Goal: Task Accomplishment & Management: Manage account settings

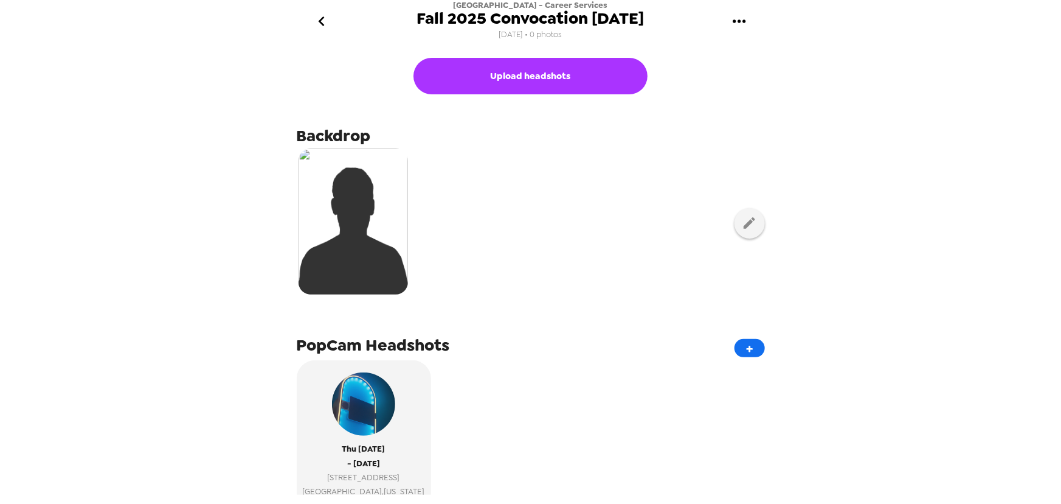
scroll to position [110, 0]
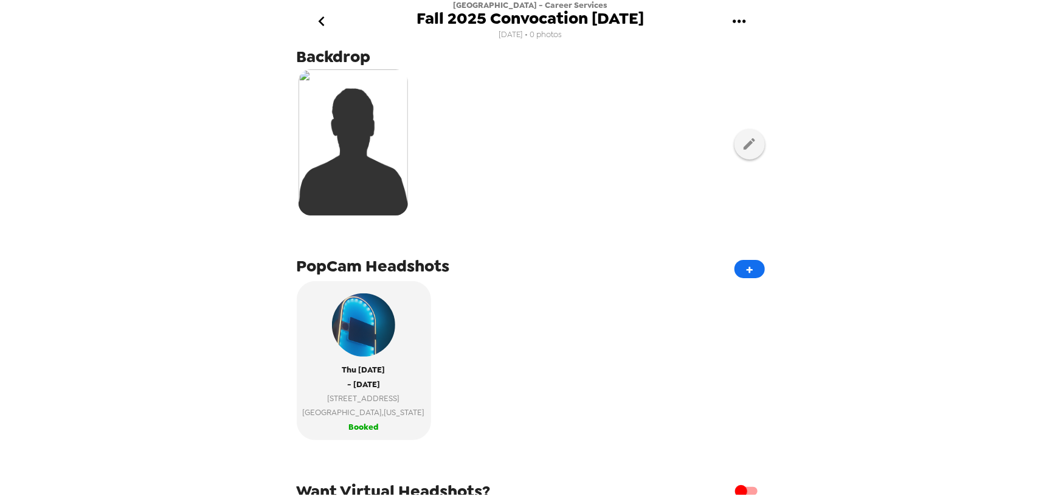
scroll to position [211, 0]
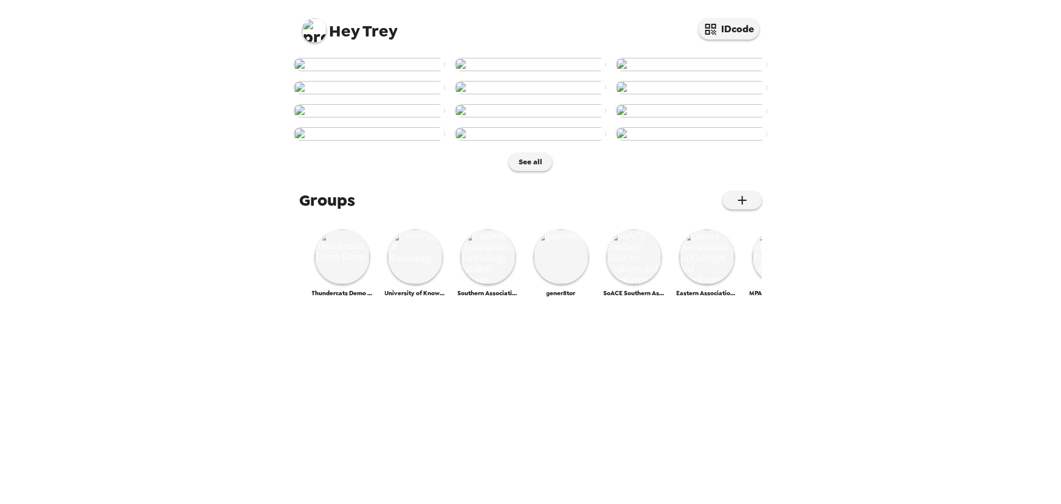
scroll to position [515, 0]
click at [335, 284] on img at bounding box center [342, 256] width 55 height 55
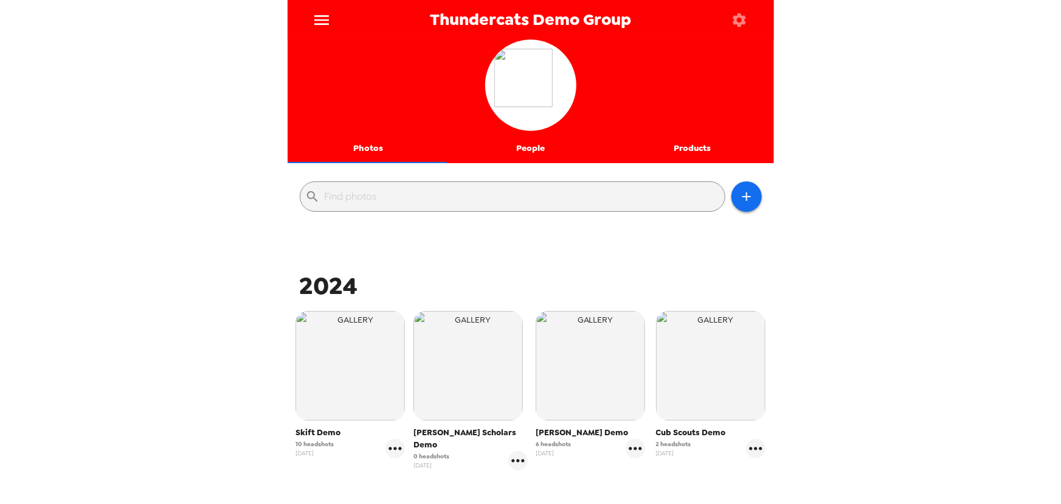
click at [322, 23] on icon "menu" at bounding box center [321, 20] width 15 height 10
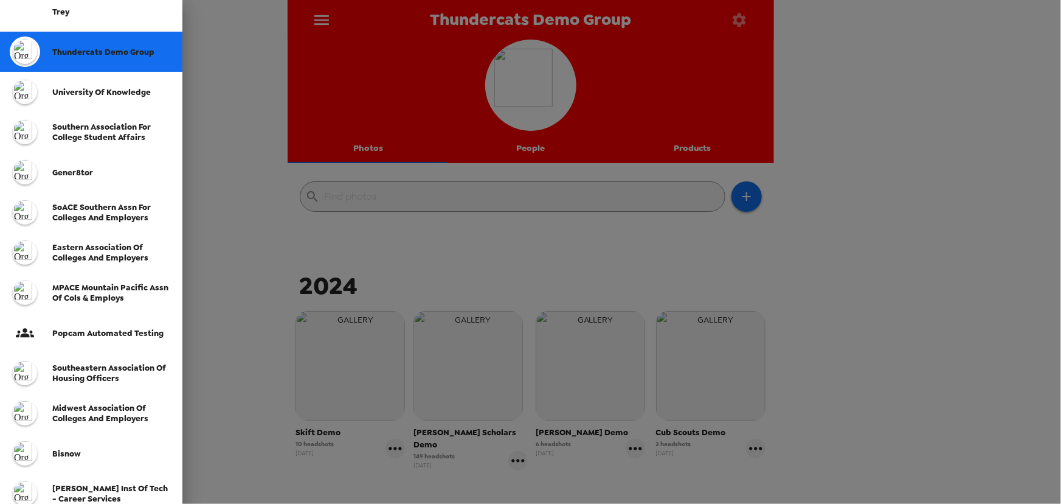
scroll to position [273, 0]
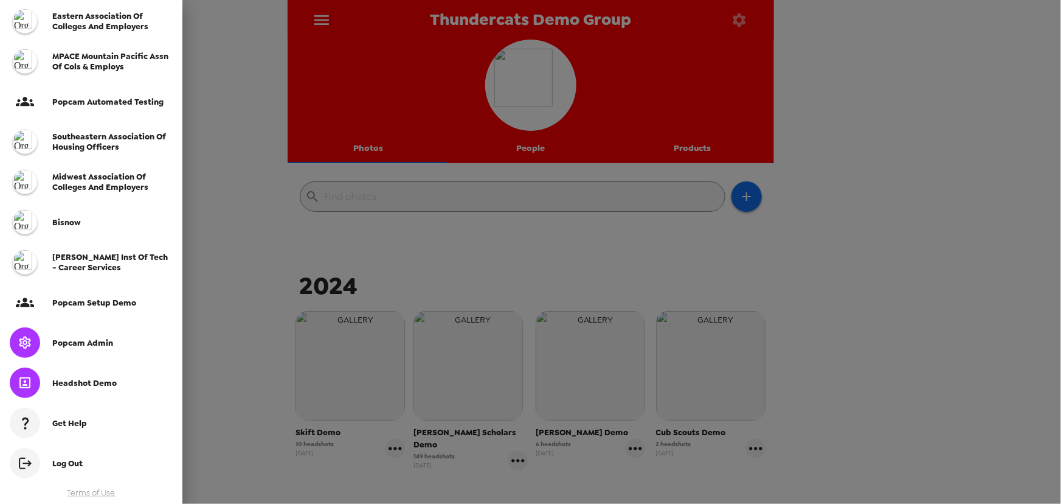
click at [112, 352] on div "Popcam Admin" at bounding box center [91, 342] width 182 height 40
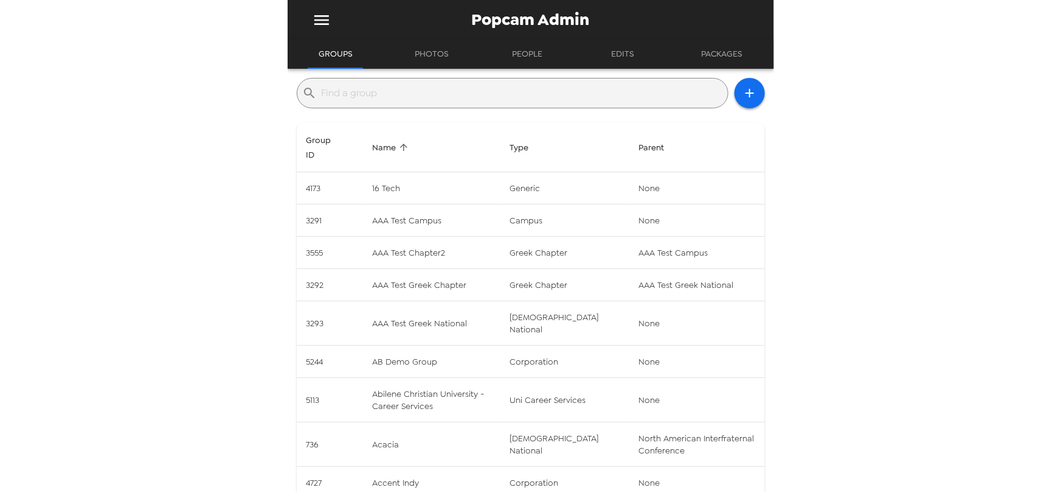
click at [375, 96] on input "text" at bounding box center [522, 92] width 401 height 19
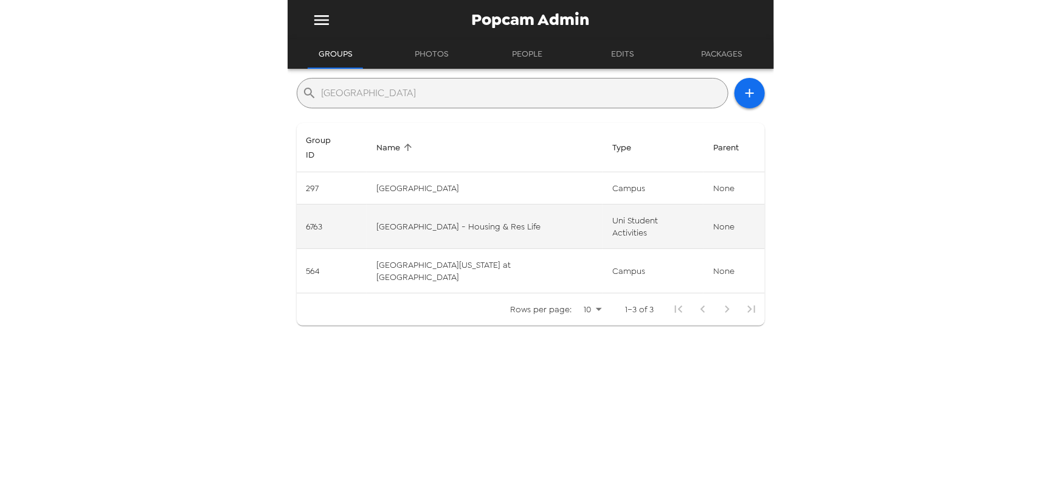
type input "albany"
click at [466, 204] on td "Albany State University - Housing & Res Life" at bounding box center [485, 226] width 236 height 44
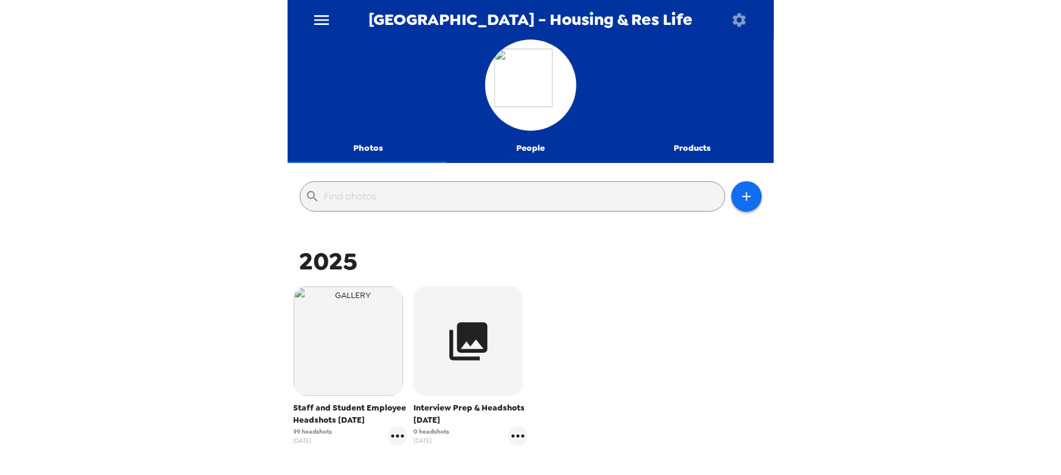
click at [321, 20] on icon "menu" at bounding box center [321, 20] width 15 height 10
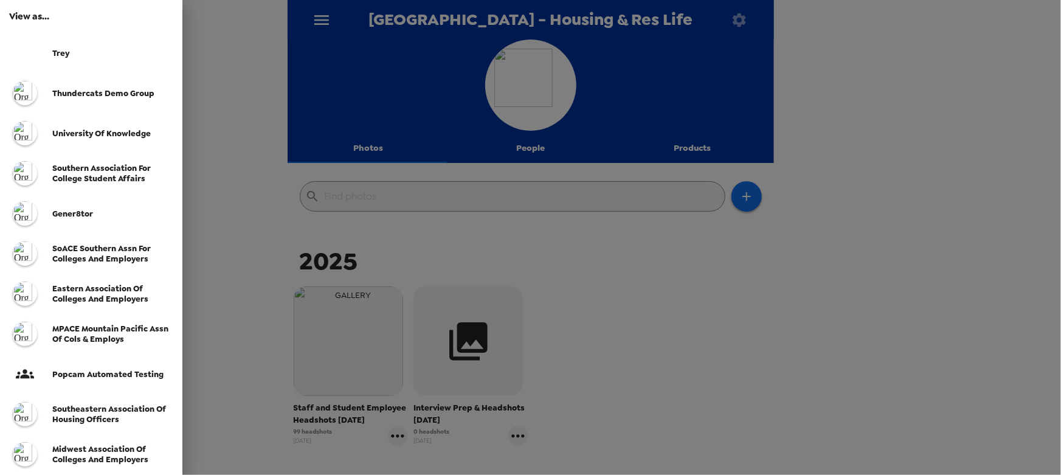
click at [56, 56] on span "Trey" at bounding box center [60, 53] width 17 height 10
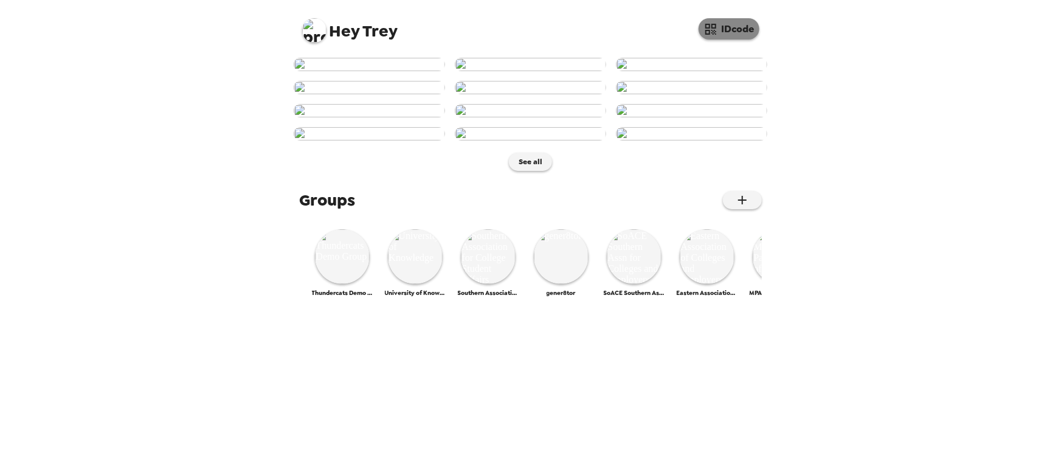
click at [735, 29] on button "IDcode" at bounding box center [729, 28] width 61 height 21
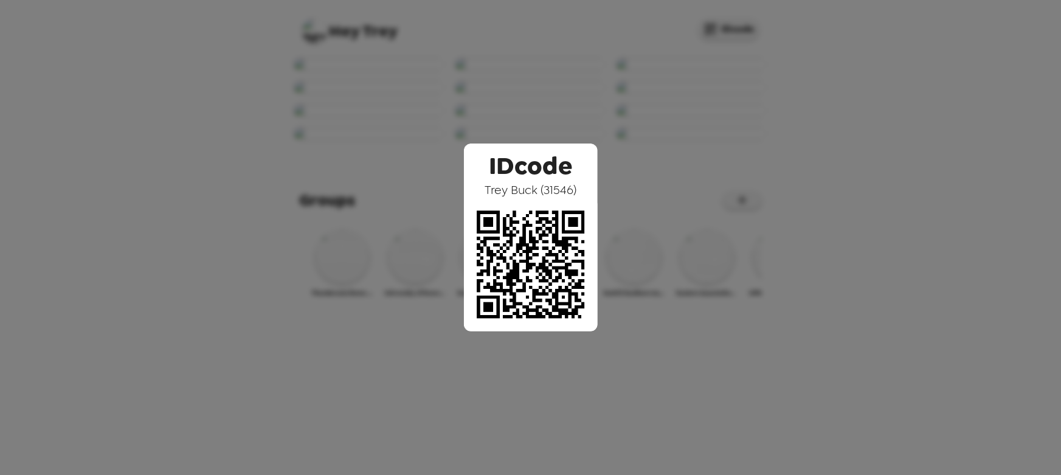
drag, startPoint x: 483, startPoint y: 188, endPoint x: 585, endPoint y: 195, distance: 102.4
click at [585, 195] on div "IDcode Trey Buck ( 31546 )" at bounding box center [531, 238] width 134 height 188
click at [514, 183] on span "Trey Buck ( 31546 )" at bounding box center [531, 190] width 92 height 16
drag, startPoint x: 488, startPoint y: 175, endPoint x: 585, endPoint y: 170, distance: 97.4
click at [585, 170] on div "IDcode Trey Buck ( 31546 )" at bounding box center [531, 238] width 134 height 188
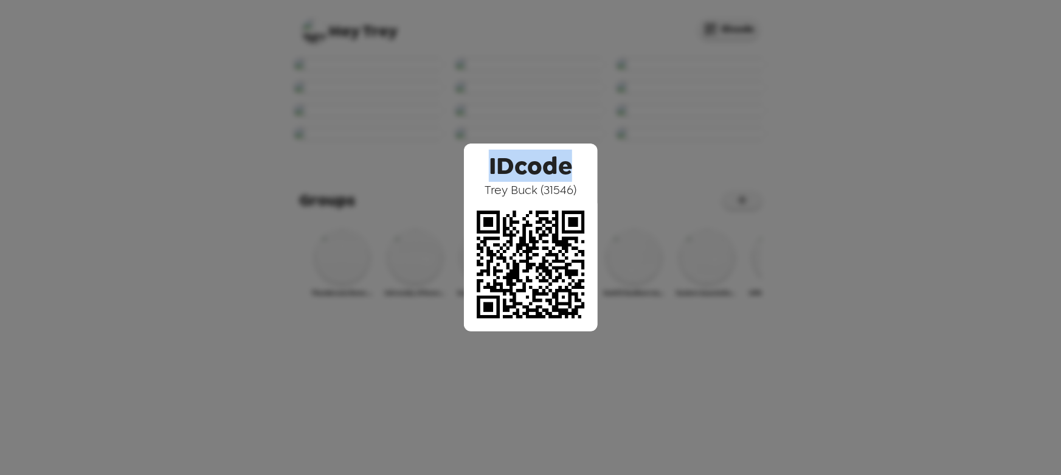
click at [459, 60] on div "IDcode Trey Buck ( 31546 )" at bounding box center [530, 237] width 1061 height 475
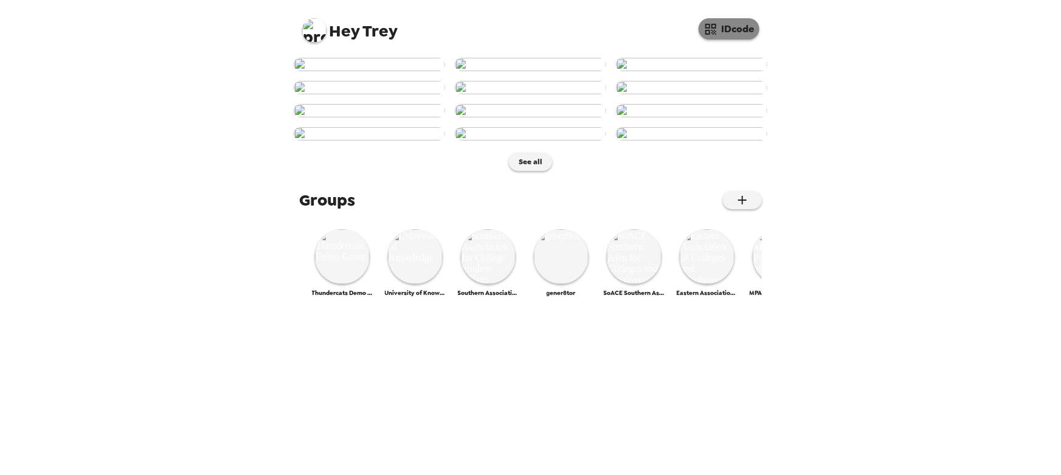
click at [726, 29] on button "IDcode" at bounding box center [729, 28] width 61 height 21
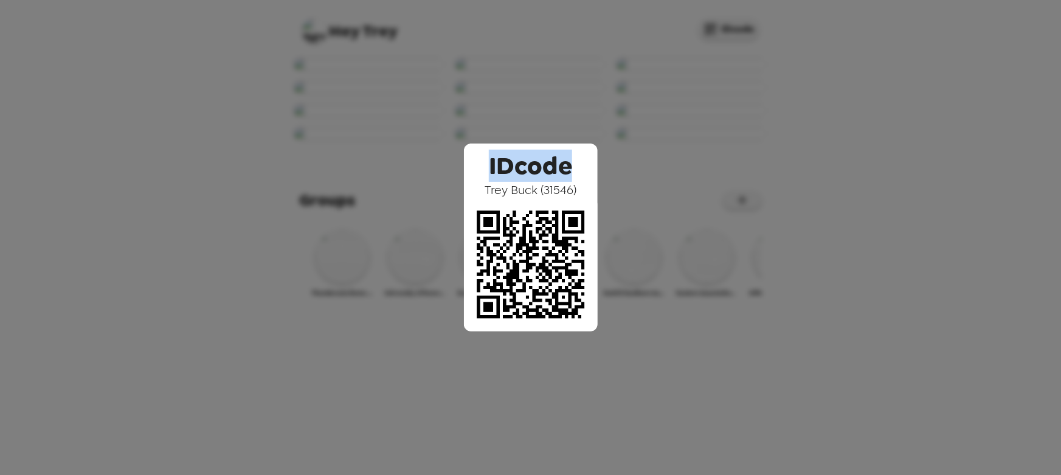
drag, startPoint x: 491, startPoint y: 164, endPoint x: 577, endPoint y: 164, distance: 85.8
click at [581, 164] on div "IDcode [PERSON_NAME] ( 31546 )" at bounding box center [531, 238] width 134 height 188
drag, startPoint x: 489, startPoint y: 187, endPoint x: 587, endPoint y: 188, distance: 98.5
click at [587, 188] on div "IDcode Trey Buck ( 31546 )" at bounding box center [531, 238] width 134 height 188
click at [527, 202] on img at bounding box center [531, 265] width 134 height 134
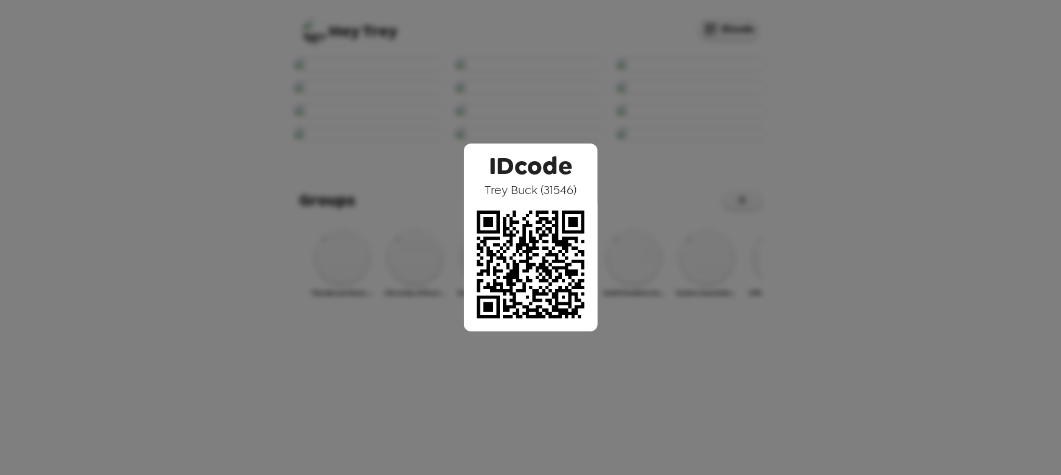
click at [527, 187] on span "Trey Buck ( 31546 )" at bounding box center [531, 190] width 92 height 16
click at [217, 109] on div "IDcode Trey Buck ( 31546 )" at bounding box center [530, 237] width 1061 height 475
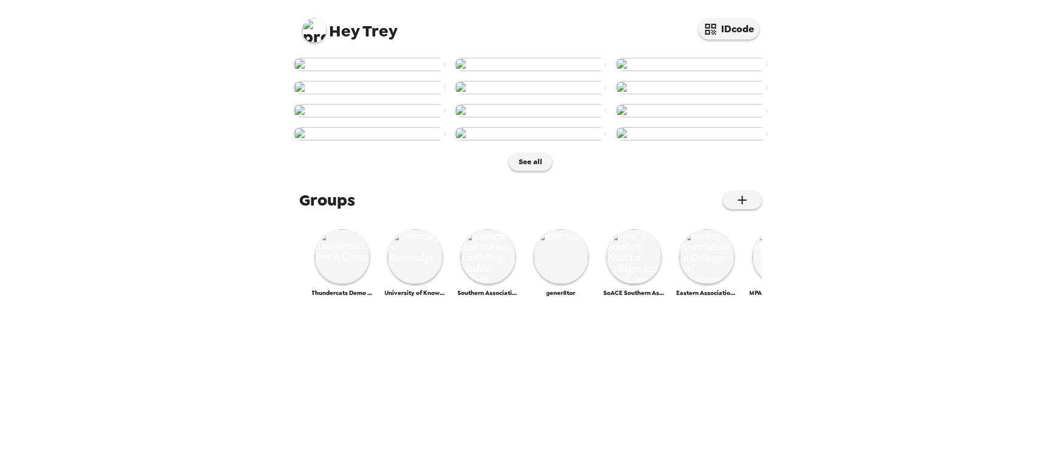
click at [317, 33] on img at bounding box center [314, 30] width 24 height 24
click at [595, 256] on div at bounding box center [530, 237] width 1061 height 475
click at [322, 35] on img at bounding box center [314, 30] width 24 height 24
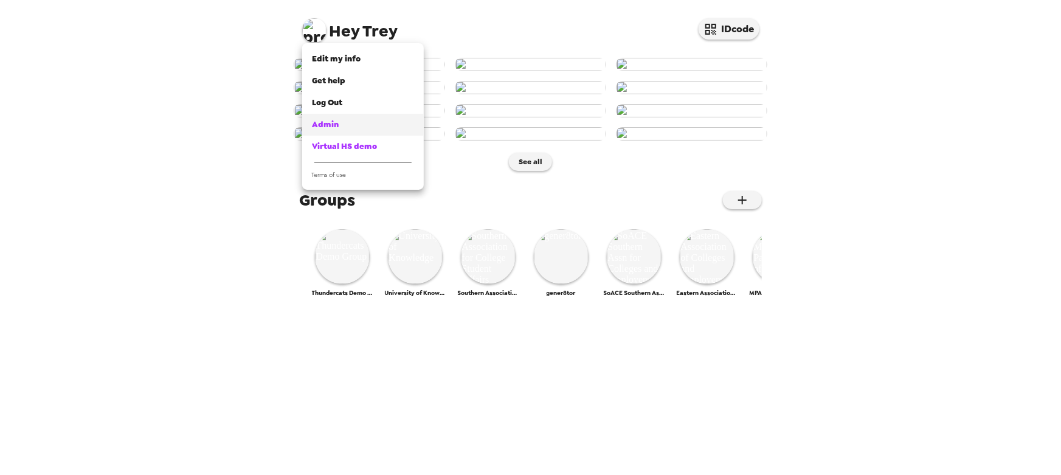
click at [370, 125] on div "Admin" at bounding box center [363, 125] width 102 height 12
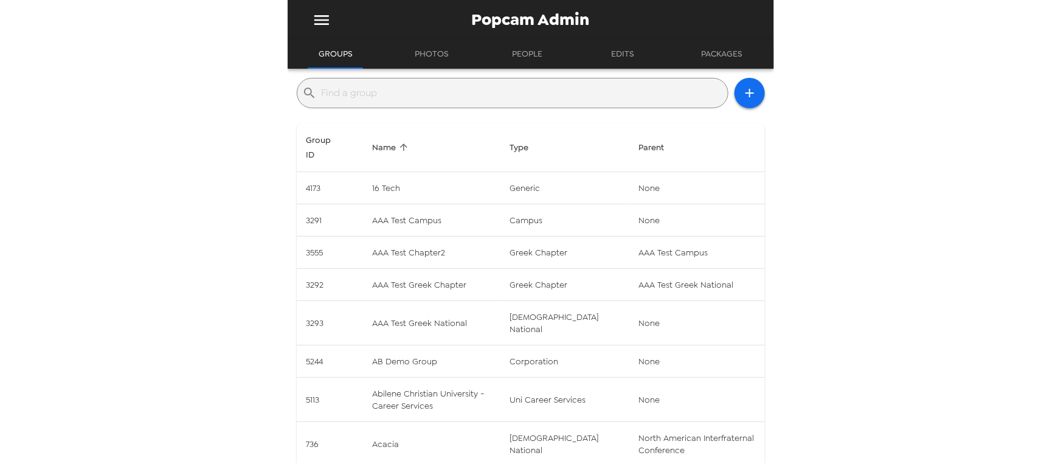
click at [402, 91] on input "text" at bounding box center [522, 92] width 401 height 19
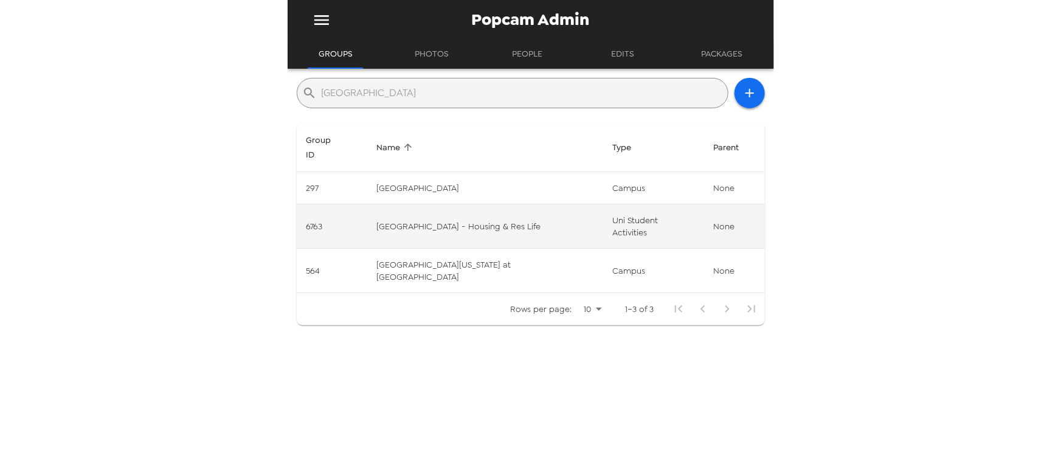
type input "[GEOGRAPHIC_DATA]"
click at [517, 212] on td "[GEOGRAPHIC_DATA] - Housing & Res Life" at bounding box center [485, 226] width 236 height 44
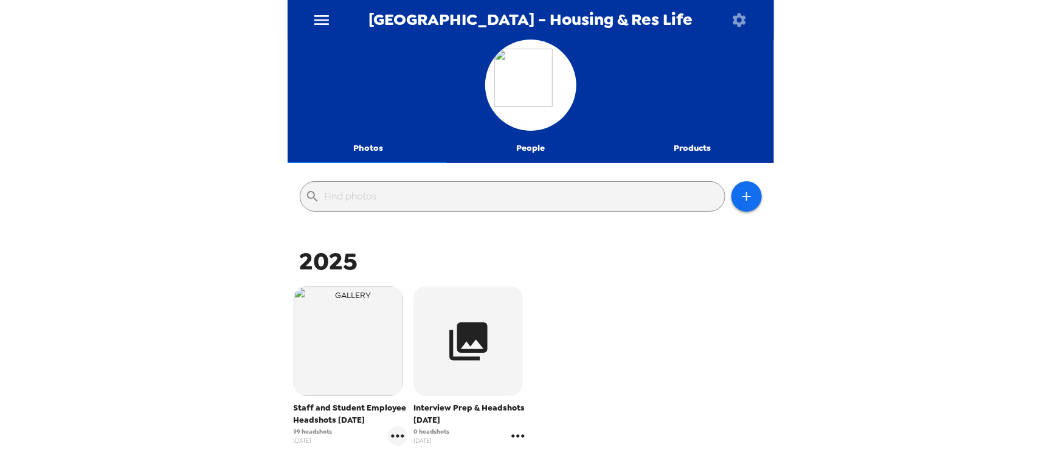
click at [513, 434] on icon "gallery menu" at bounding box center [517, 435] width 19 height 19
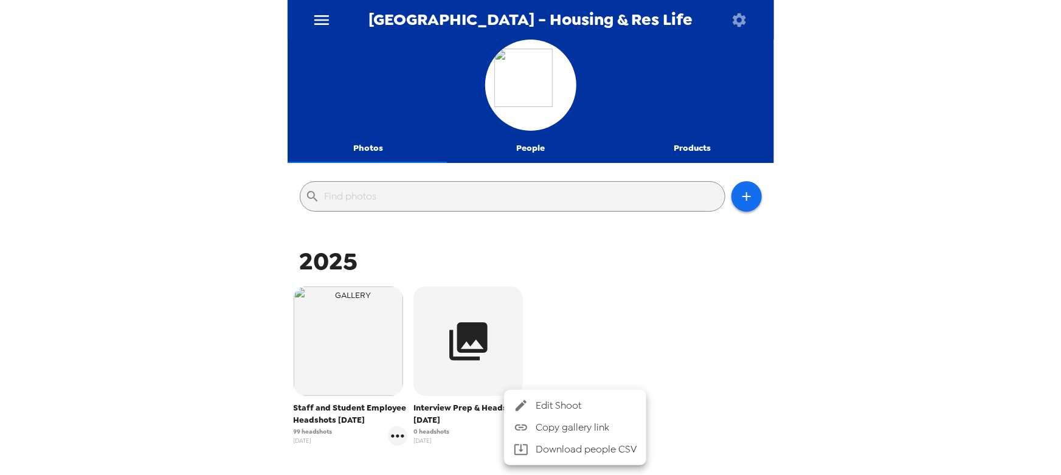
click at [565, 407] on span "Edit Shoot" at bounding box center [586, 405] width 101 height 15
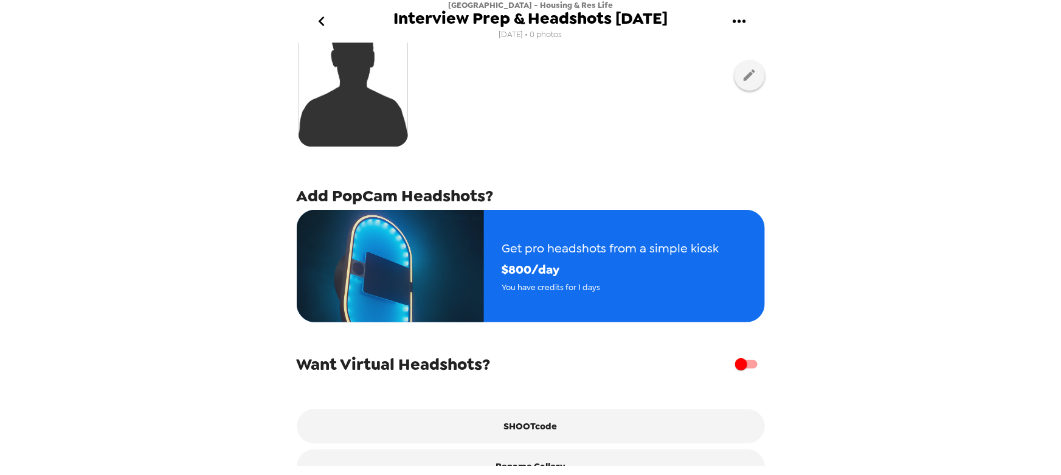
scroll to position [180, 0]
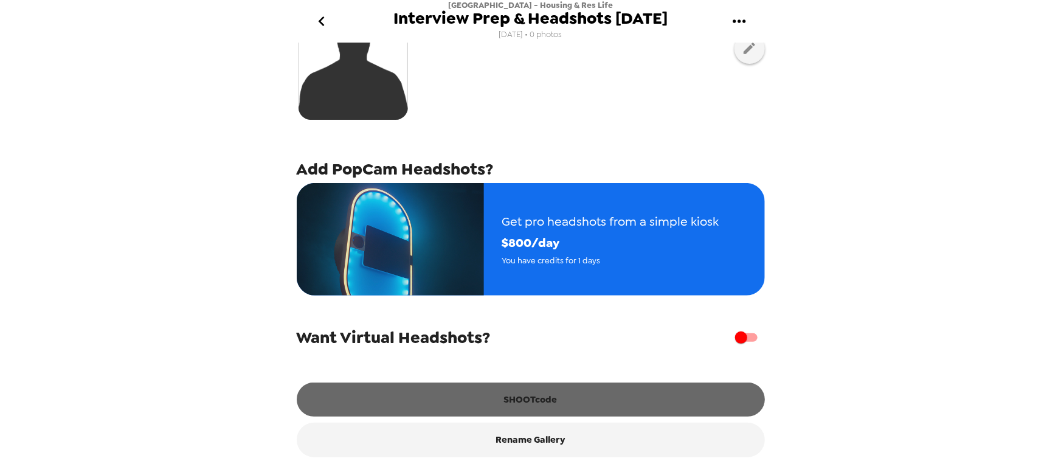
click at [568, 405] on button "SHOOTcode" at bounding box center [531, 400] width 468 height 34
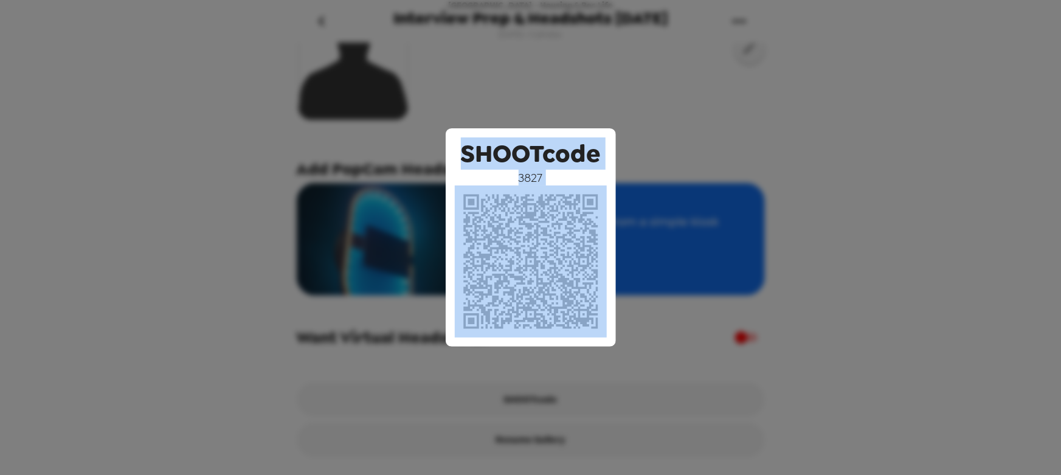
drag, startPoint x: 463, startPoint y: 154, endPoint x: 589, endPoint y: 288, distance: 184.6
click at [594, 297] on div "SHOOTcode 3827" at bounding box center [531, 237] width 170 height 218
click at [542, 164] on span "SHOOTcode" at bounding box center [531, 153] width 140 height 32
click at [546, 175] on div "SHOOTcode 3827" at bounding box center [531, 237] width 170 height 218
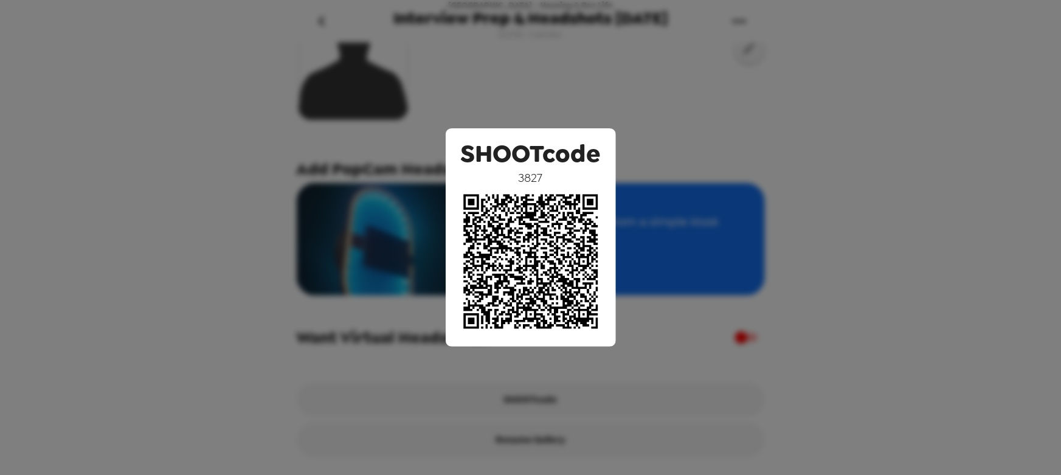
drag, startPoint x: 601, startPoint y: 417, endPoint x: 449, endPoint y: 414, distance: 151.5
click at [601, 417] on div "SHOOTcode 3827" at bounding box center [530, 237] width 1061 height 475
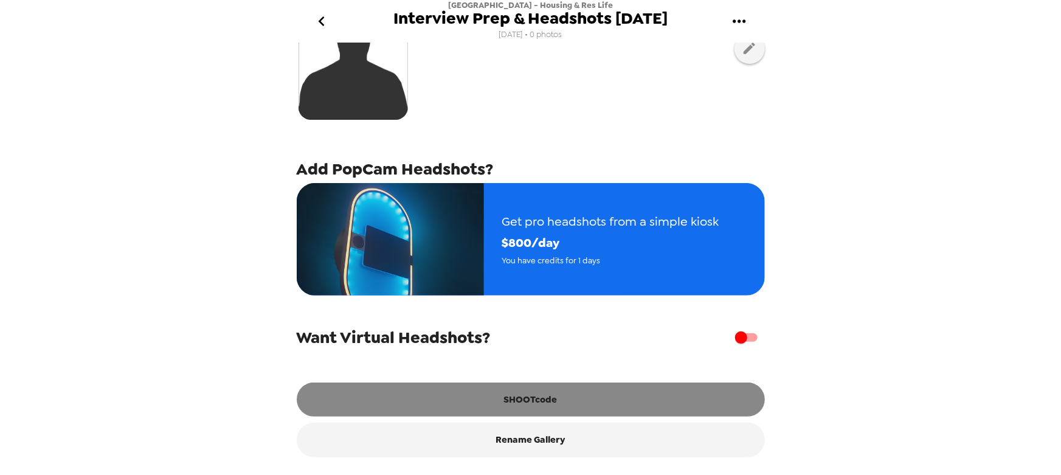
click at [511, 402] on button "SHOOTcode" at bounding box center [531, 400] width 468 height 34
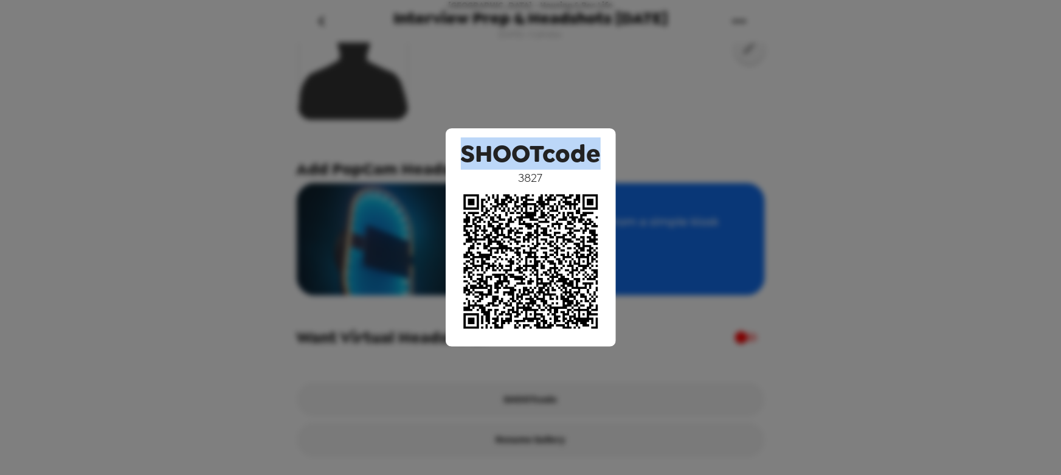
drag, startPoint x: 466, startPoint y: 156, endPoint x: 599, endPoint y: 142, distance: 133.3
click at [599, 141] on span "SHOOTcode" at bounding box center [531, 153] width 140 height 32
click at [589, 154] on span "SHOOTcode" at bounding box center [531, 153] width 140 height 32
click at [594, 71] on div "SHOOTcode 3827" at bounding box center [530, 237] width 1061 height 475
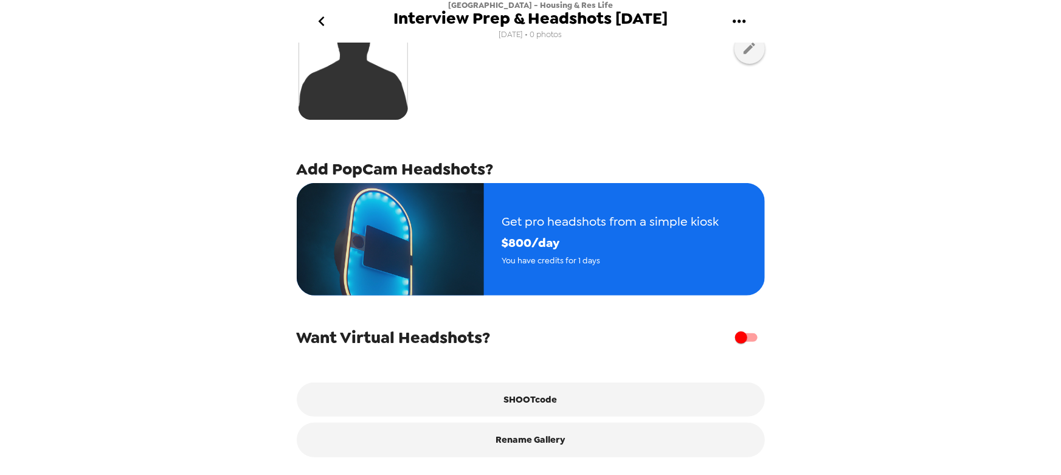
click at [324, 30] on icon "go back" at bounding box center [321, 21] width 19 height 19
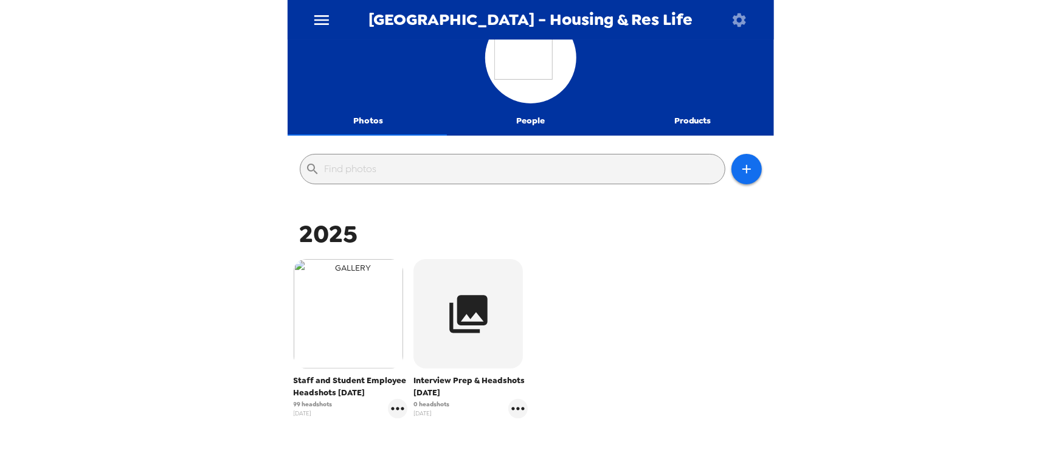
scroll to position [55, 0]
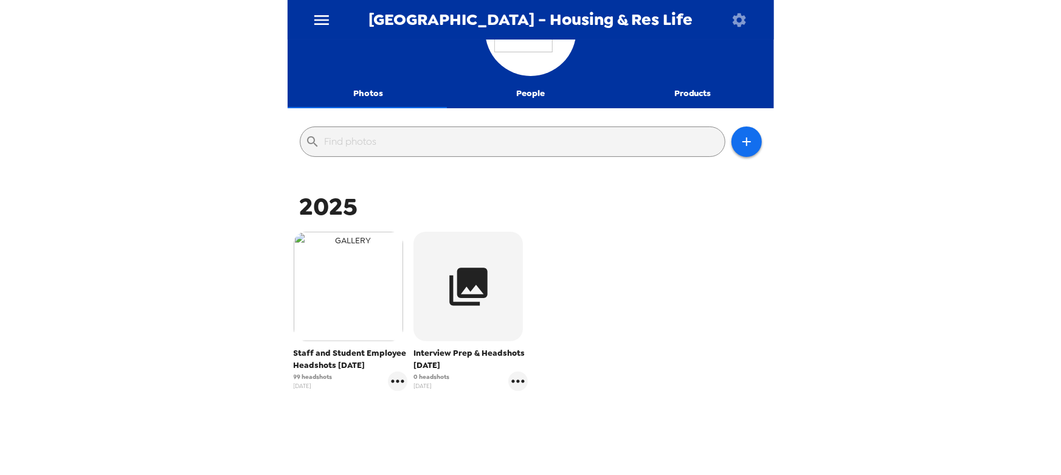
click at [354, 273] on img "button" at bounding box center [348, 286] width 109 height 109
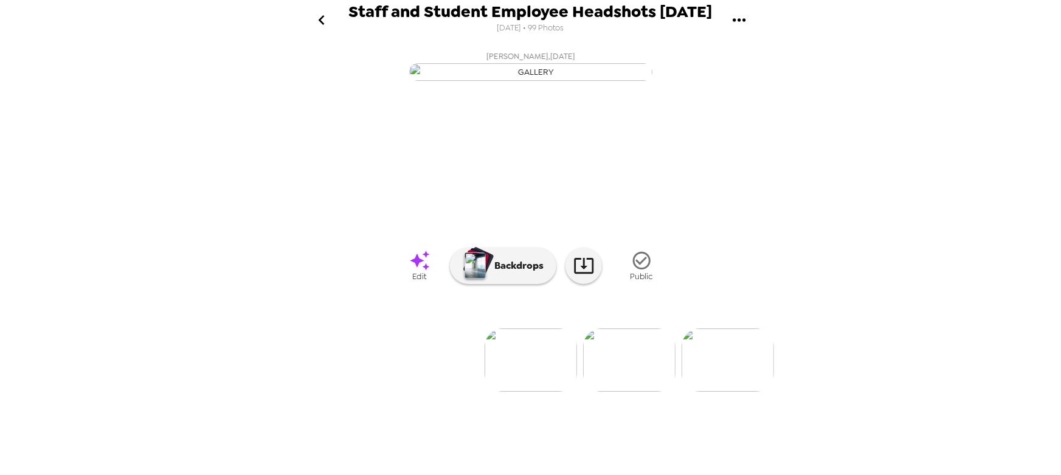
click at [322, 15] on icon "go back" at bounding box center [321, 19] width 19 height 19
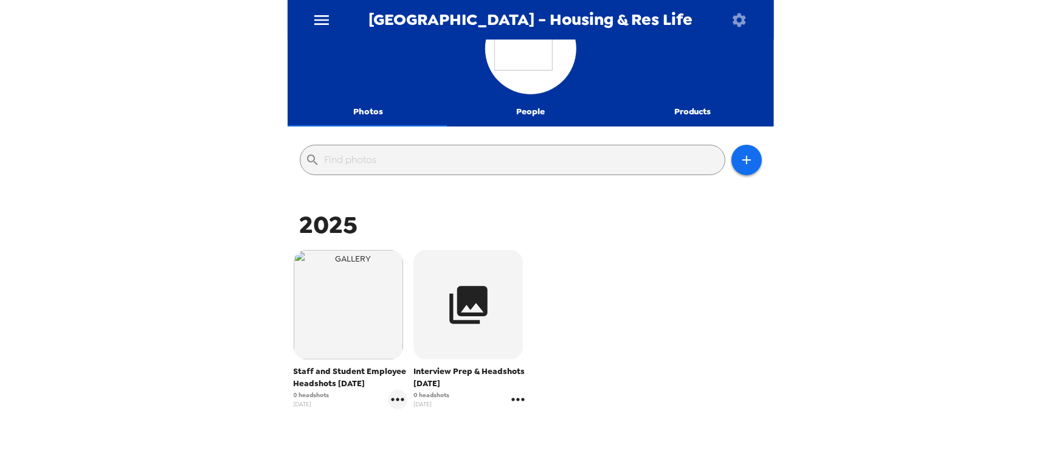
scroll to position [55, 0]
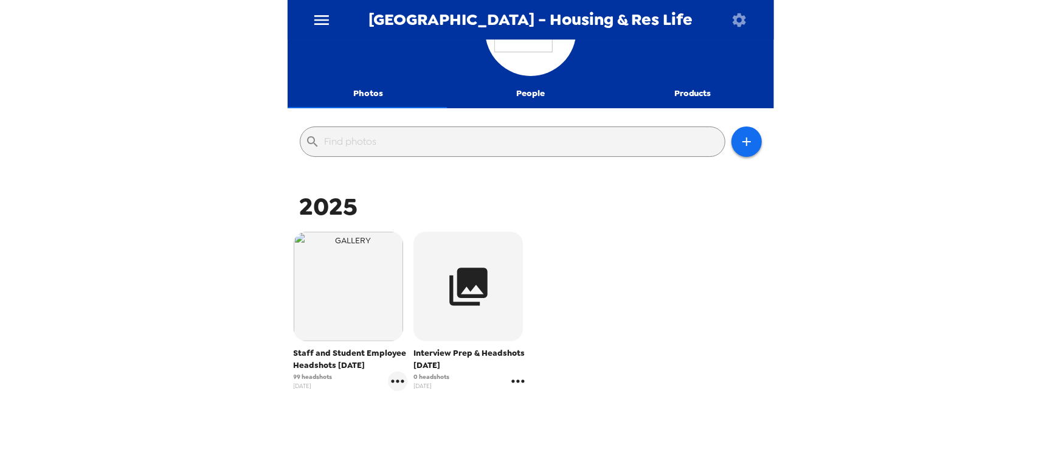
click at [511, 379] on icon "gallery menu" at bounding box center [517, 381] width 19 height 19
click at [556, 404] on span "Edit Shoot" at bounding box center [586, 405] width 101 height 15
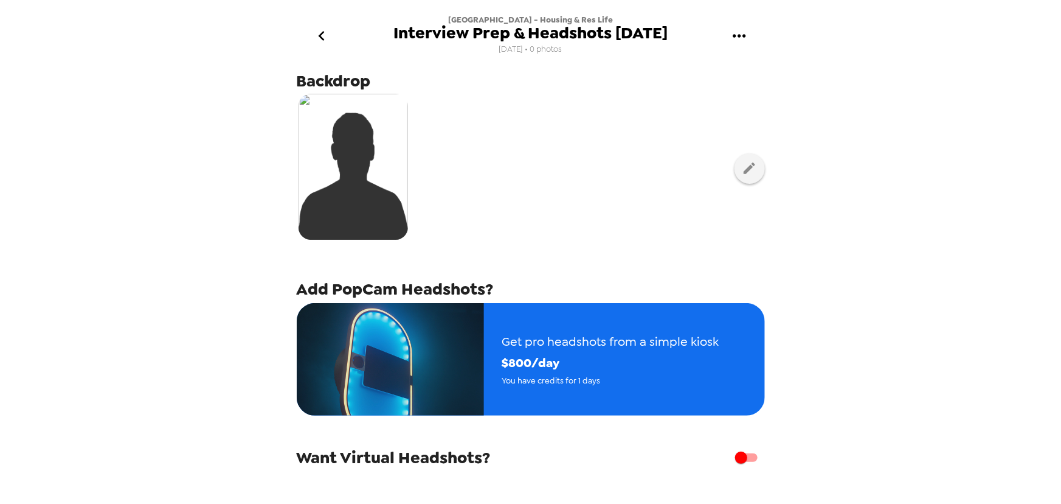
scroll to position [165, 0]
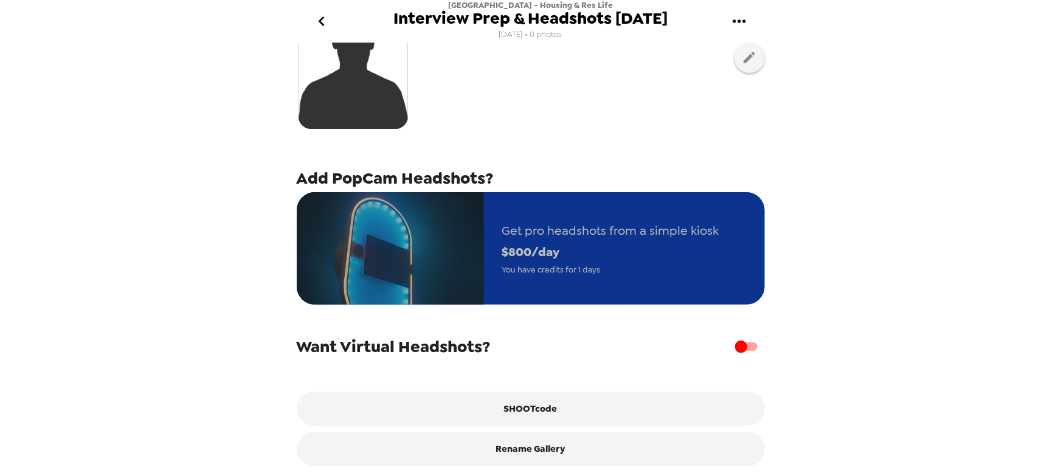
click at [626, 269] on span "You have credits for 1 days" at bounding box center [610, 270] width 217 height 14
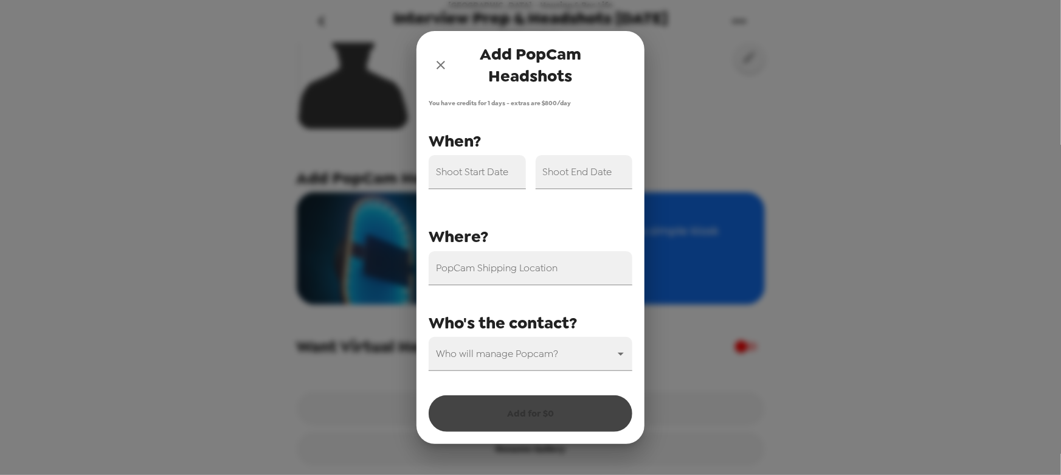
click at [438, 64] on icon "close" at bounding box center [441, 65] width 15 height 15
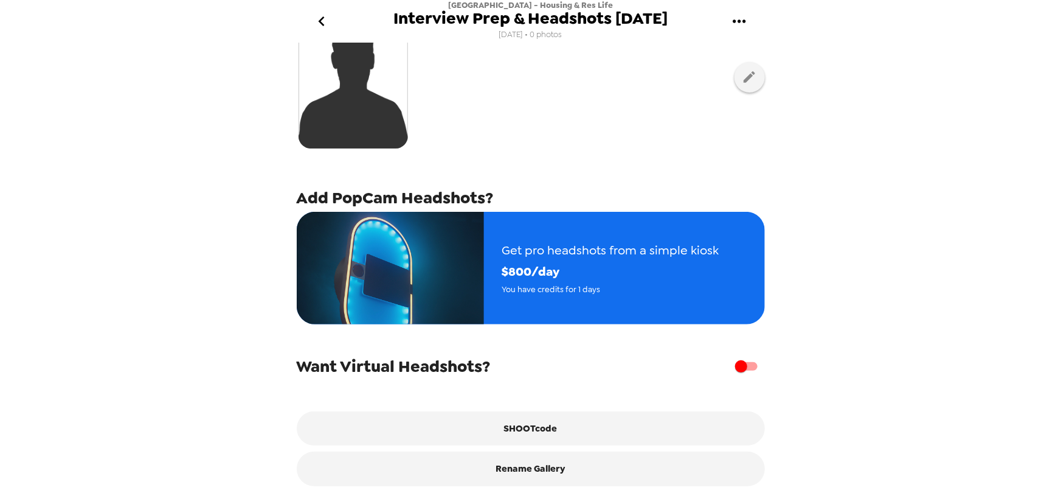
scroll to position [151, 0]
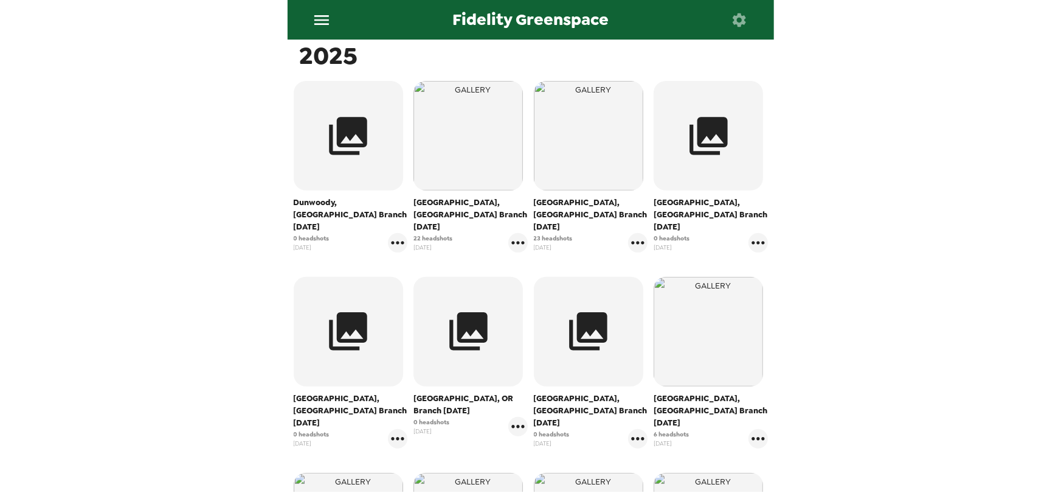
scroll to position [221, 0]
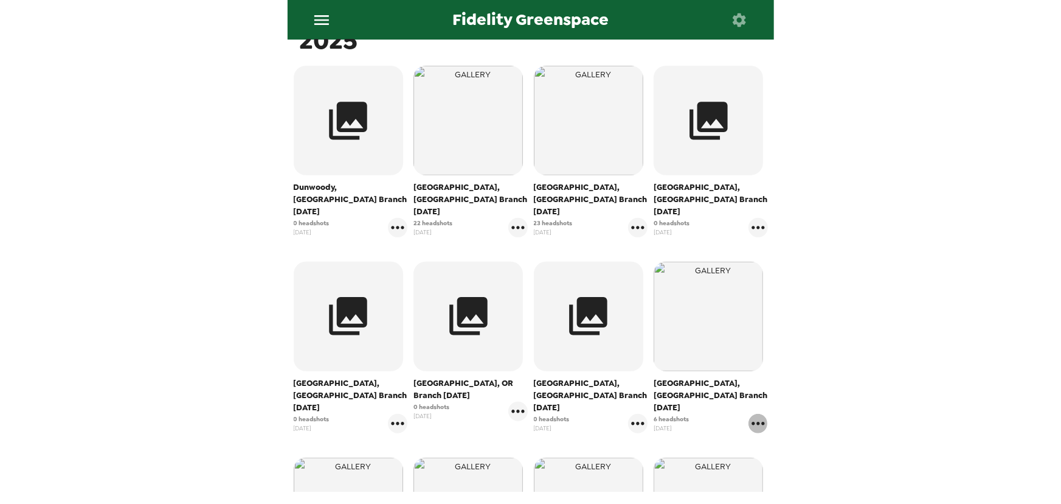
click at [749, 414] on icon "gallery menu" at bounding box center [758, 423] width 19 height 19
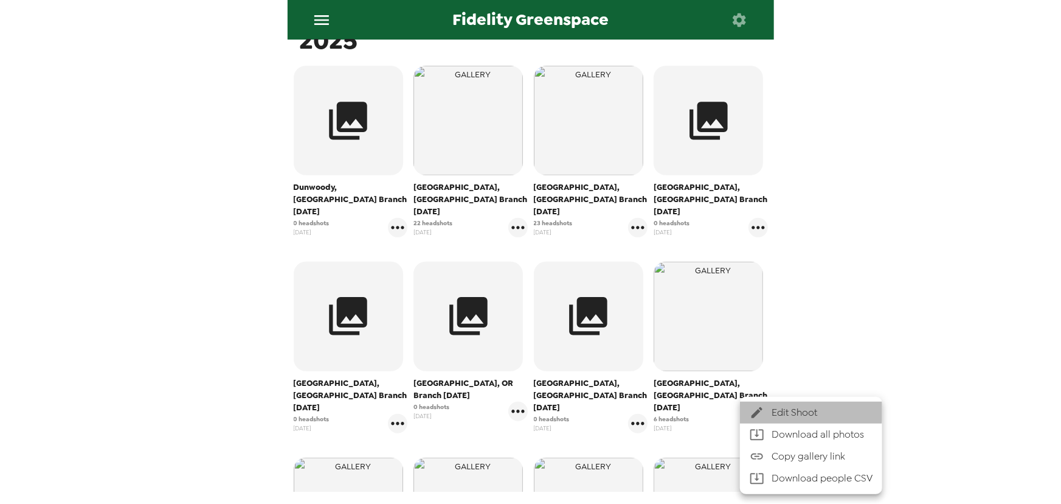
click at [764, 411] on div at bounding box center [761, 412] width 22 height 15
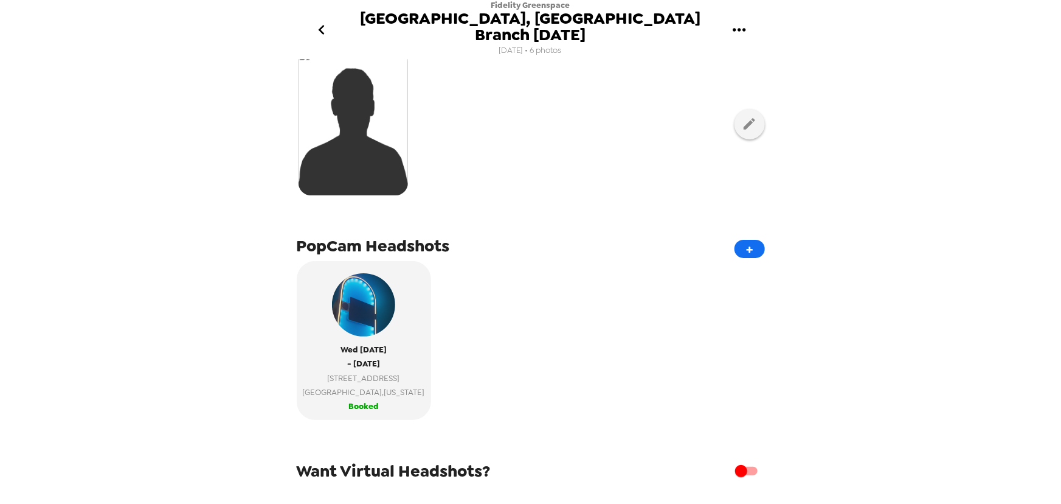
scroll to position [276, 0]
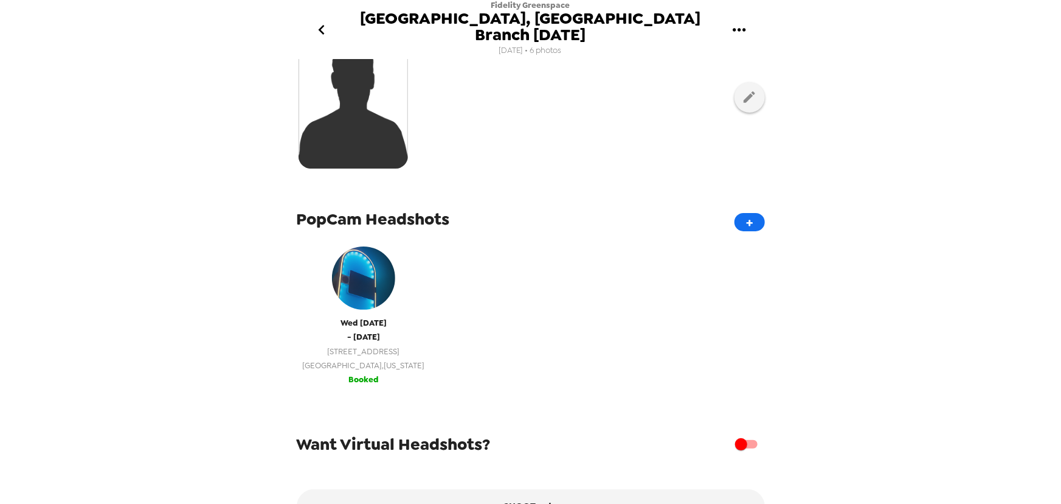
click at [370, 358] on span "Atlanta , Georgia" at bounding box center [364, 365] width 122 height 14
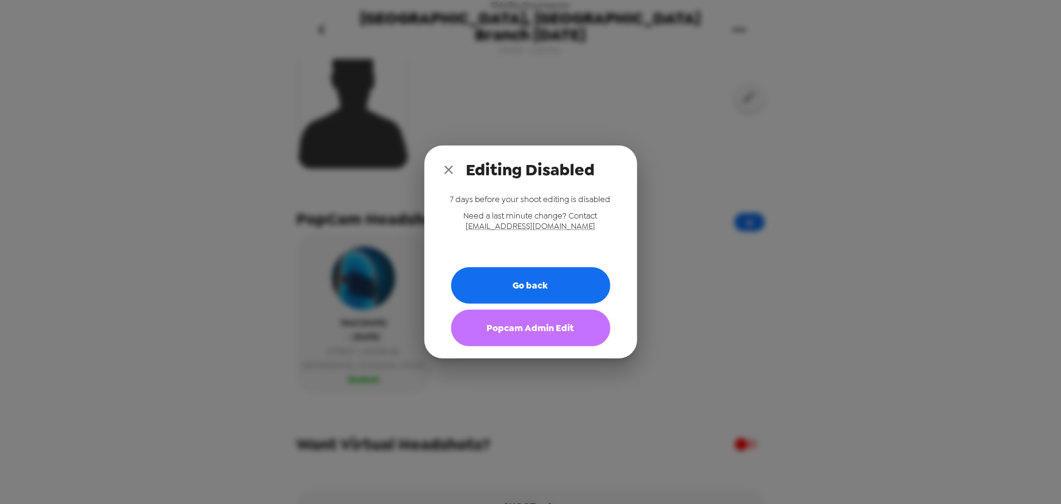
click at [514, 339] on button "Popcam Admin Edit" at bounding box center [530, 328] width 159 height 36
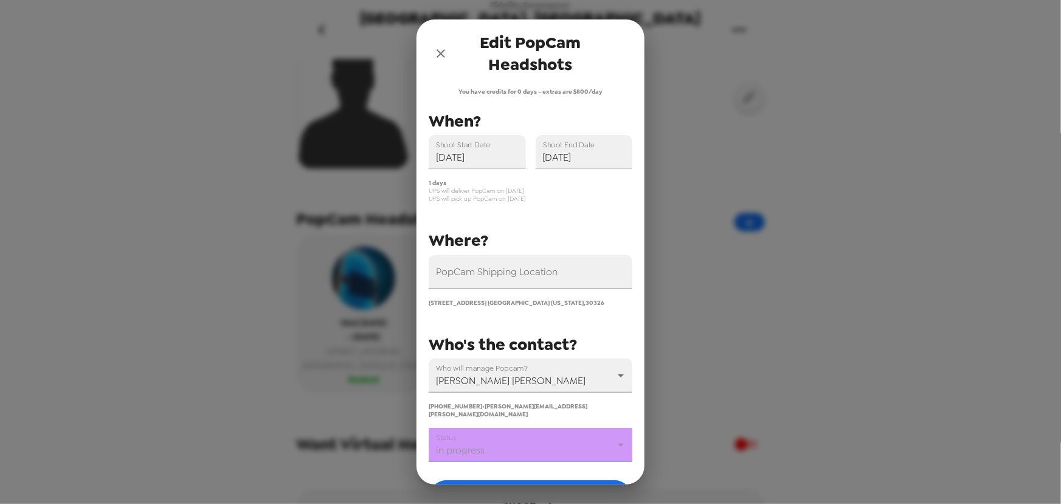
click at [516, 437] on body "Fidelity Greenspace Buckhead, GA Branch 8/6/25 7/11/25 • 6 photos Upload headsh…" at bounding box center [530, 252] width 1061 height 504
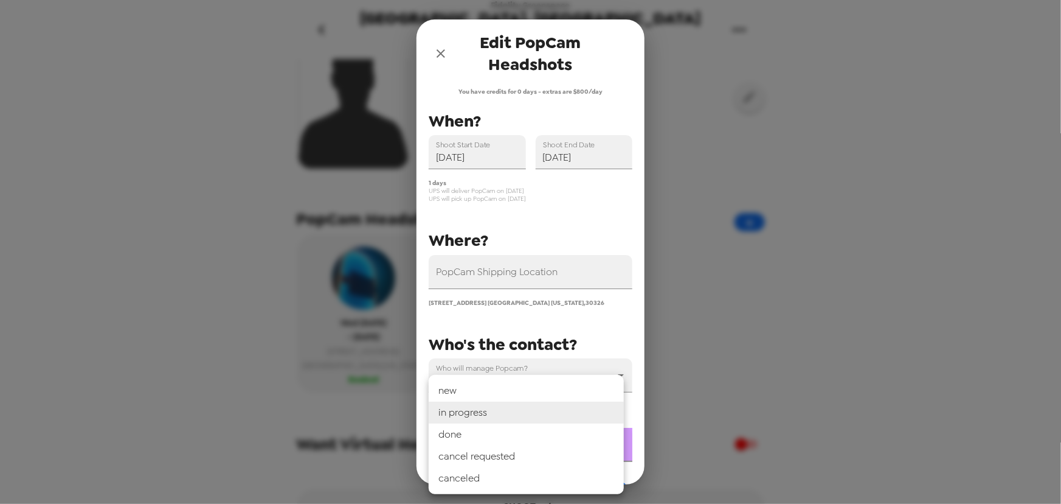
click at [516, 438] on li "done" at bounding box center [526, 434] width 195 height 22
type input "done"
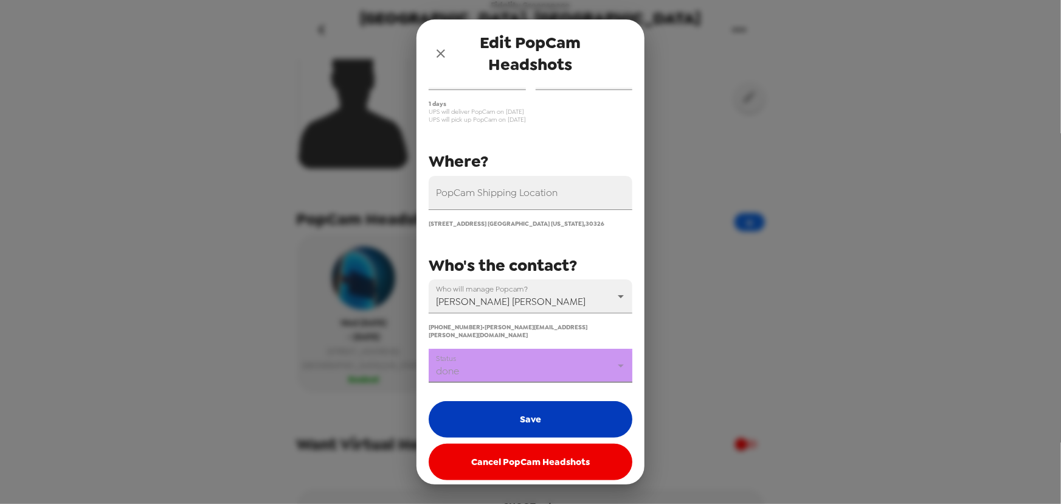
scroll to position [80, 0]
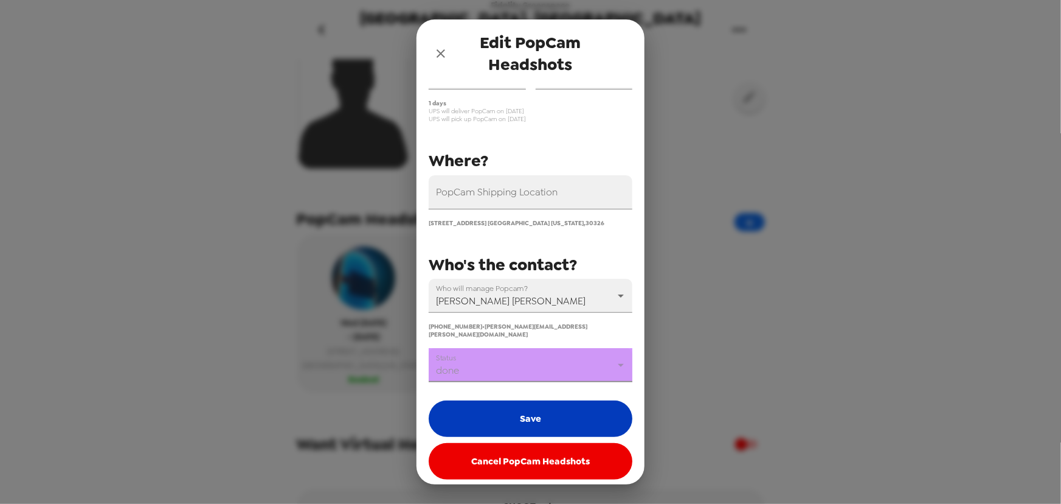
click at [546, 417] on button "Save" at bounding box center [531, 418] width 204 height 36
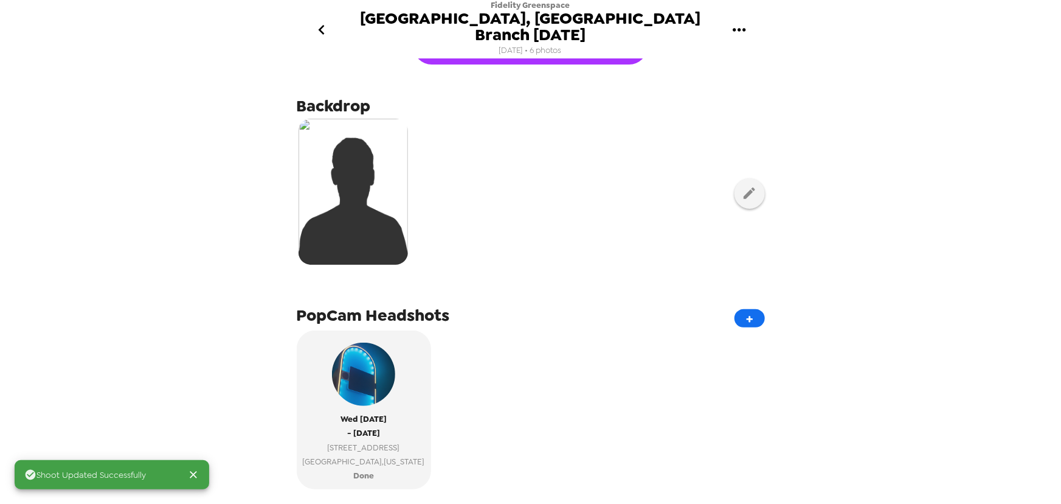
scroll to position [179, 0]
click at [319, 26] on icon "go back" at bounding box center [321, 29] width 19 height 19
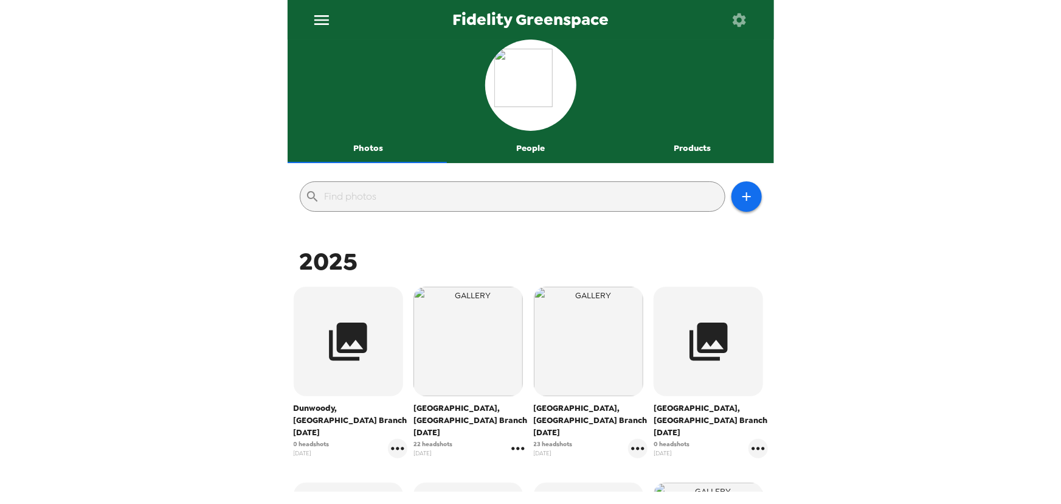
click at [514, 438] on icon "gallery menu" at bounding box center [517, 447] width 19 height 19
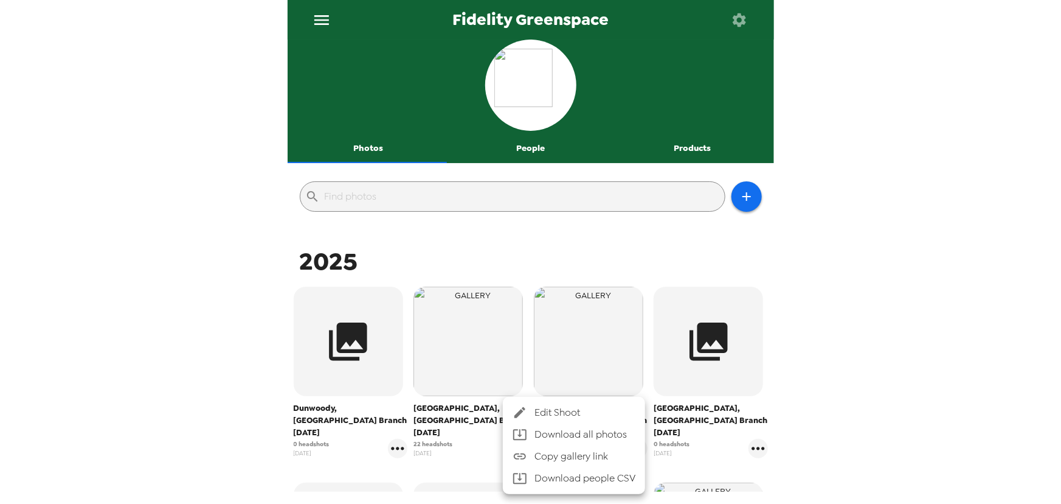
click at [557, 415] on span "Edit Shoot" at bounding box center [585, 412] width 101 height 15
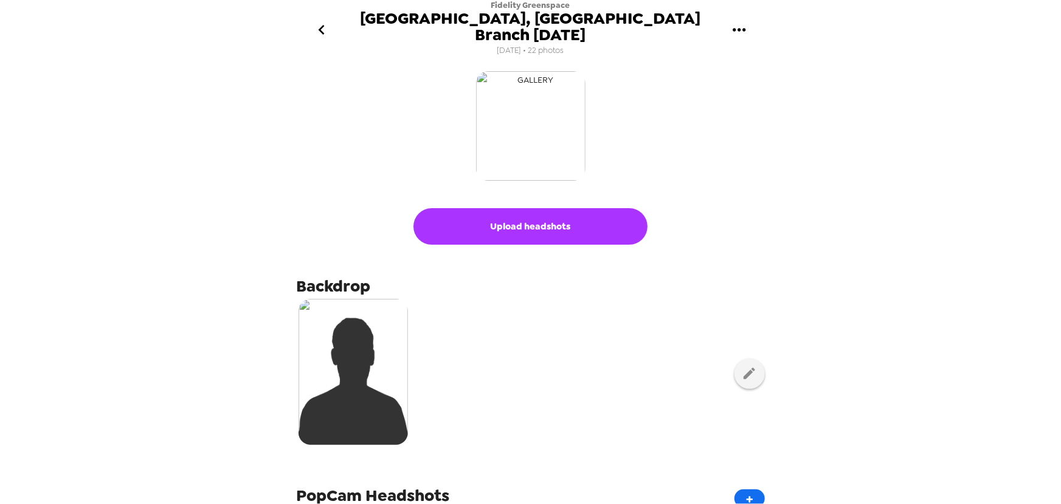
click at [526, 110] on img "button" at bounding box center [530, 125] width 109 height 109
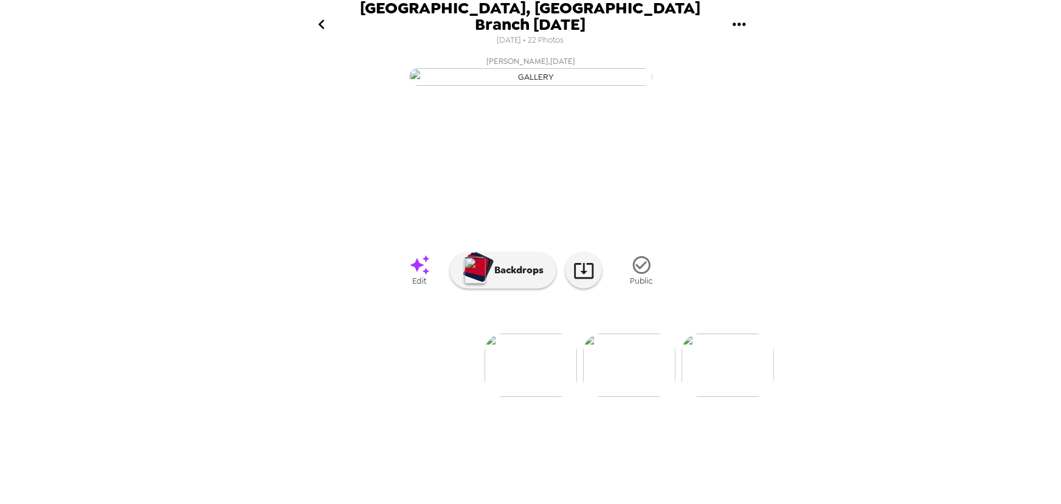
scroll to position [30, 0]
click at [639, 397] on img at bounding box center [629, 364] width 92 height 63
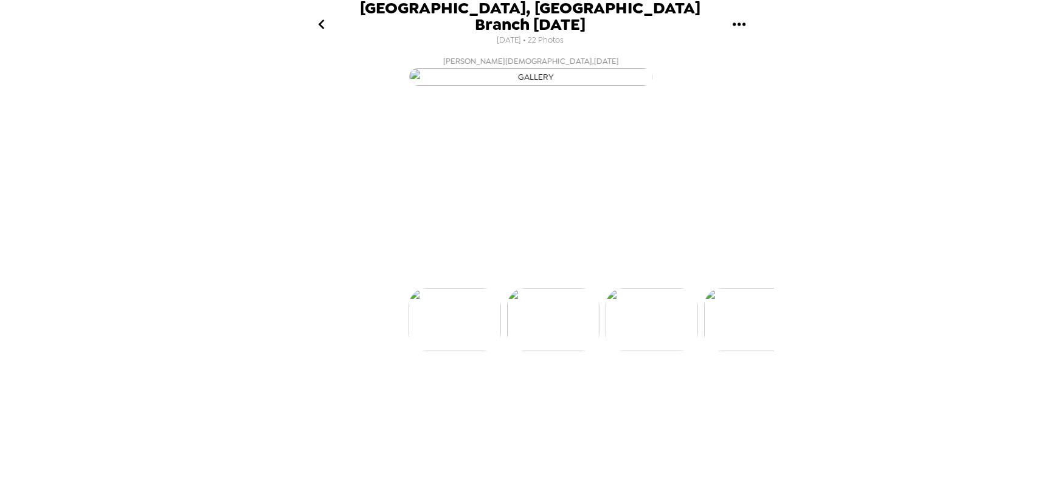
scroll to position [0, 98]
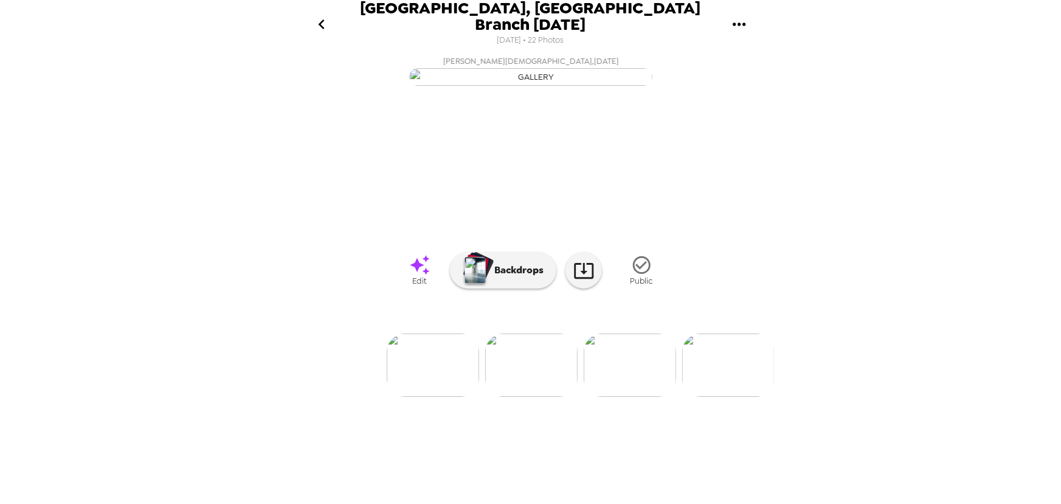
click at [632, 397] on div at bounding box center [531, 344] width 487 height 103
click at [628, 397] on img at bounding box center [630, 364] width 92 height 63
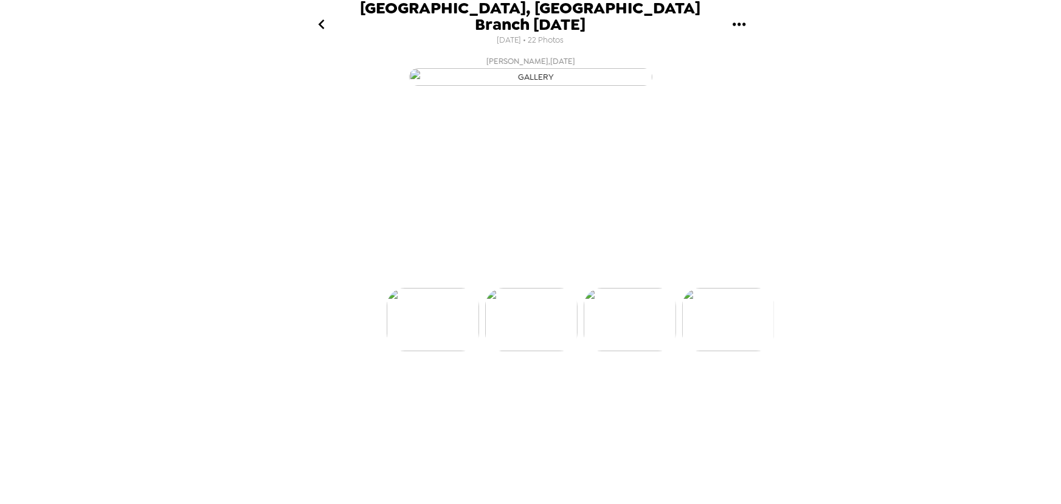
scroll to position [0, 196]
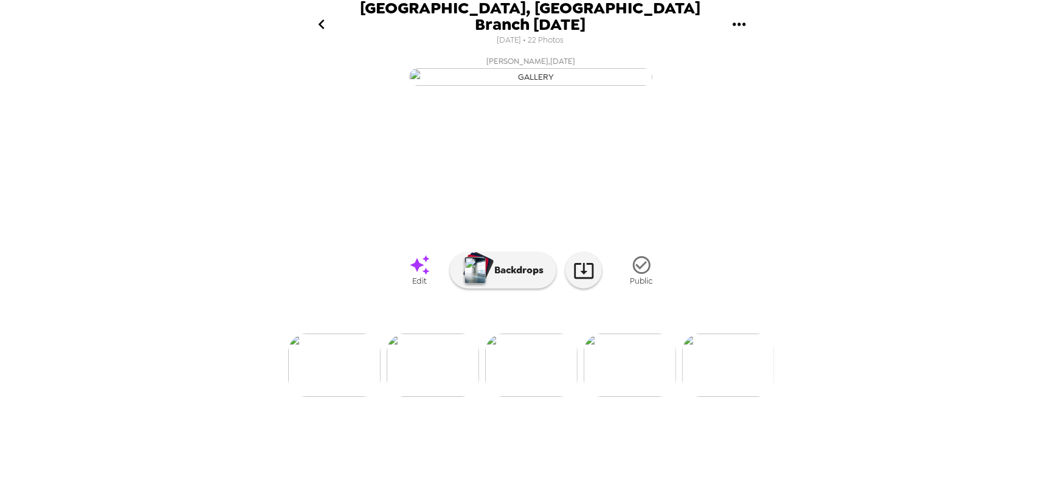
click at [316, 21] on icon "go back" at bounding box center [321, 24] width 19 height 19
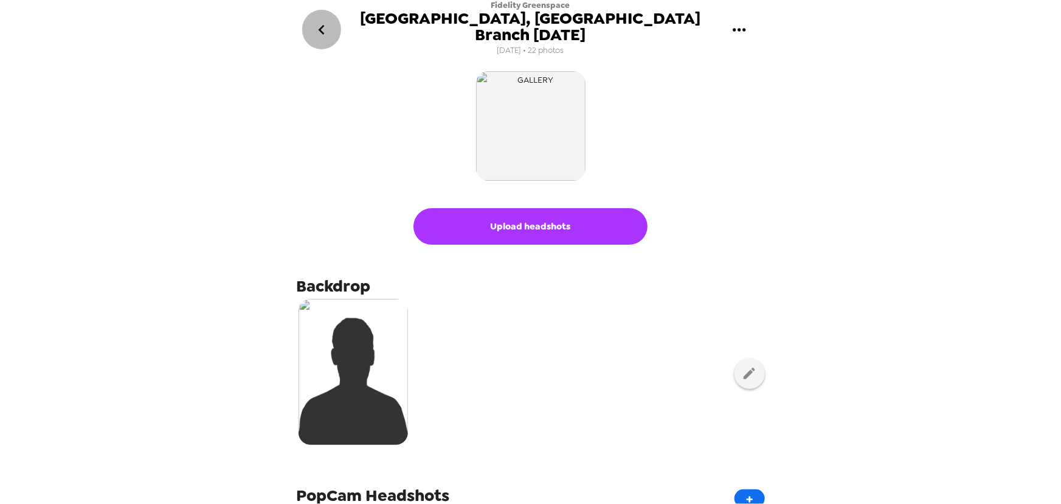
drag, startPoint x: 320, startPoint y: 19, endPoint x: 384, endPoint y: 181, distance: 173.6
click at [406, 140] on div "Fidelity Greenspace Sarasota, FL Branch 8/7/25 8/5/25 • 22 photos Upload headsh…" at bounding box center [531, 252] width 487 height 504
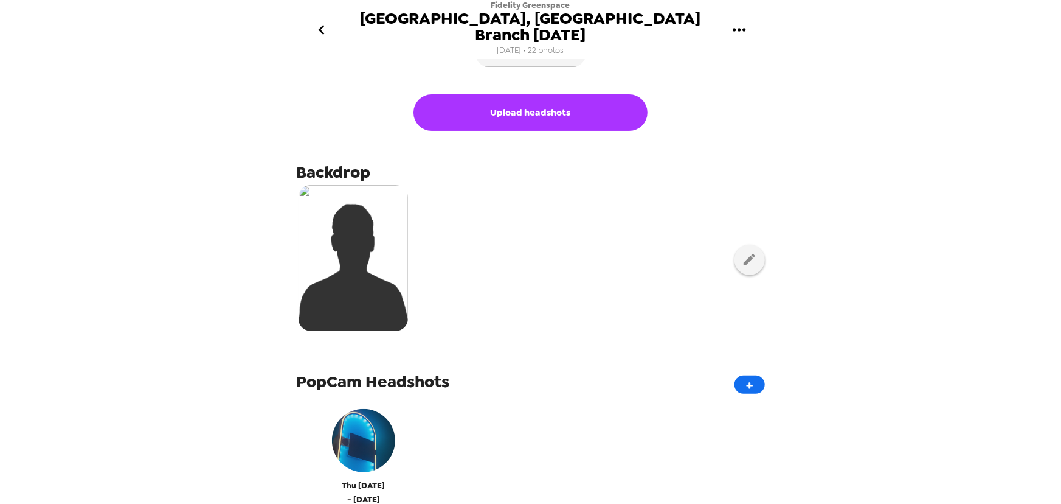
scroll to position [276, 0]
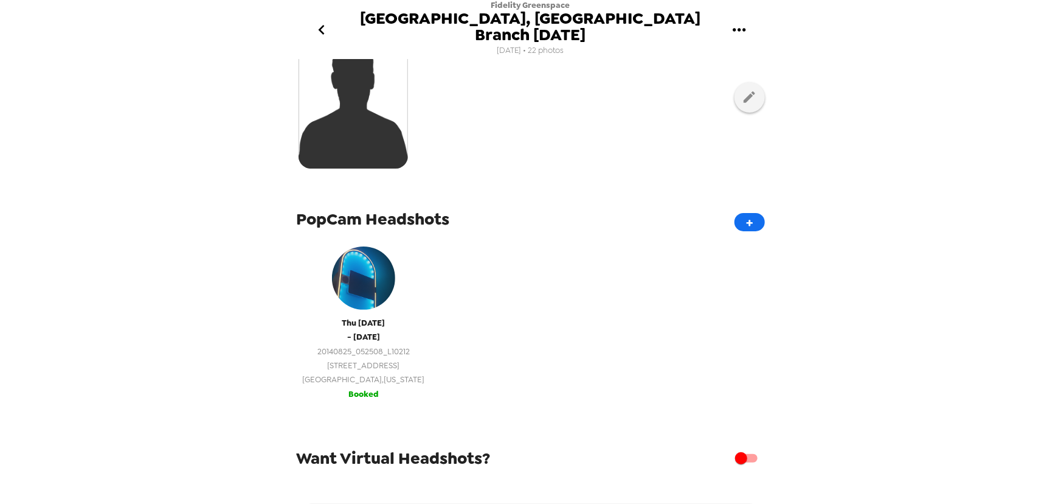
click at [344, 358] on span "201 North Cattlemen Road" at bounding box center [364, 365] width 122 height 14
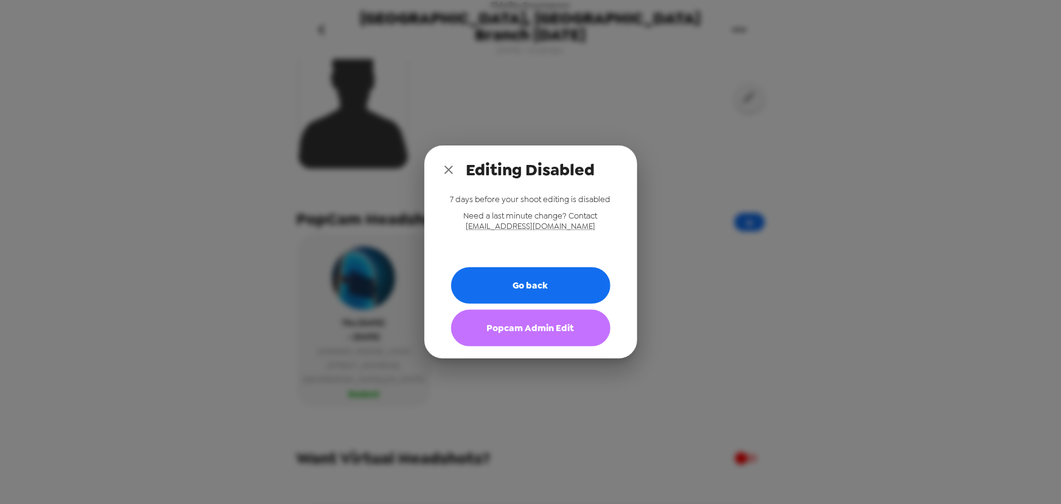
click at [516, 327] on button "Popcam Admin Edit" at bounding box center [530, 328] width 159 height 36
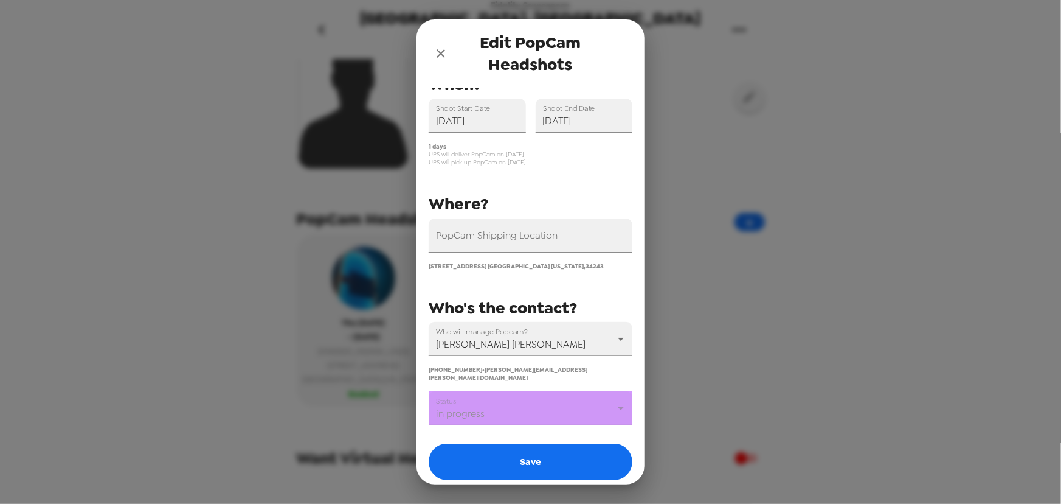
scroll to position [80, 0]
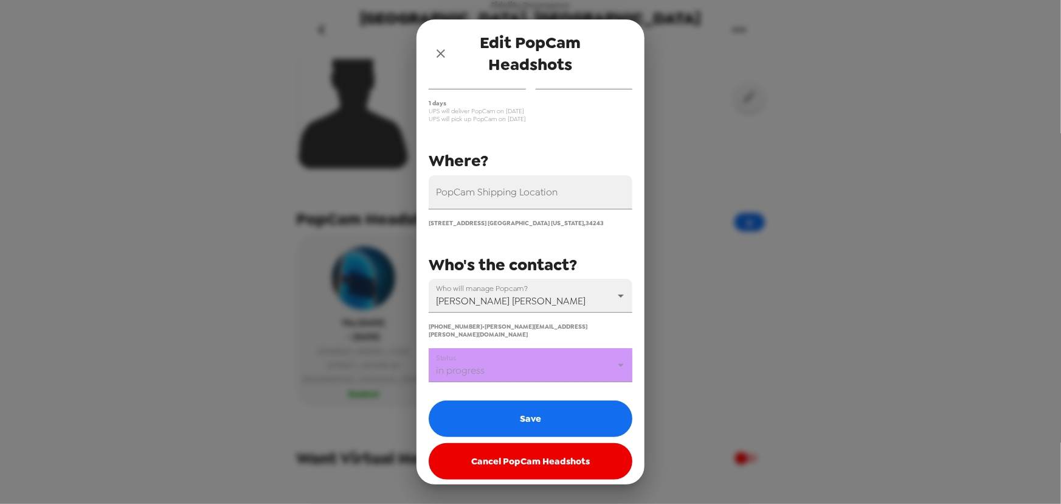
click at [519, 367] on body "Fidelity Greenspace Sarasota, FL Branch 8/7/25 8/5/25 • 22 photos Upload headsh…" at bounding box center [530, 252] width 1061 height 504
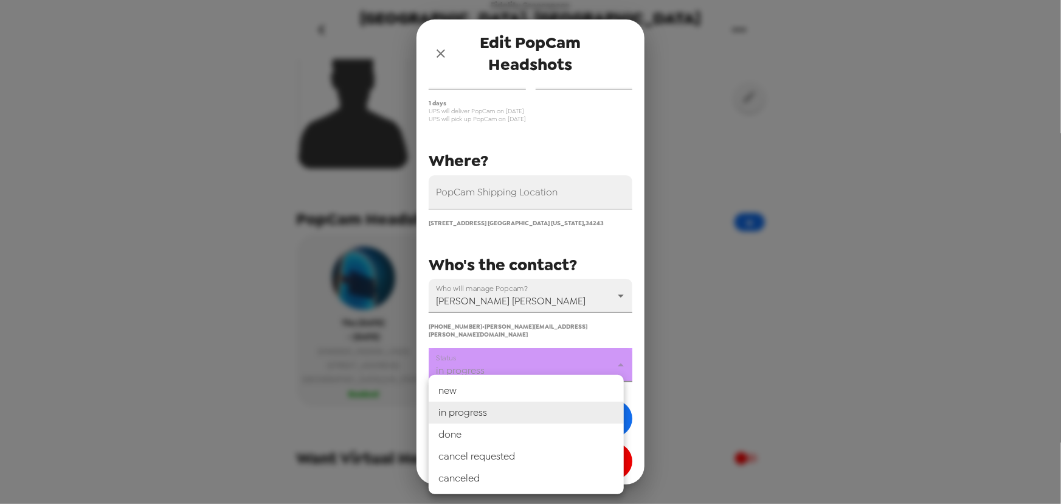
drag, startPoint x: 511, startPoint y: 414, endPoint x: 511, endPoint y: 432, distance: 17.6
click at [511, 432] on ul "new in progress done cancel requested canceled" at bounding box center [526, 434] width 195 height 119
click at [510, 436] on li "done" at bounding box center [526, 434] width 195 height 22
type input "done"
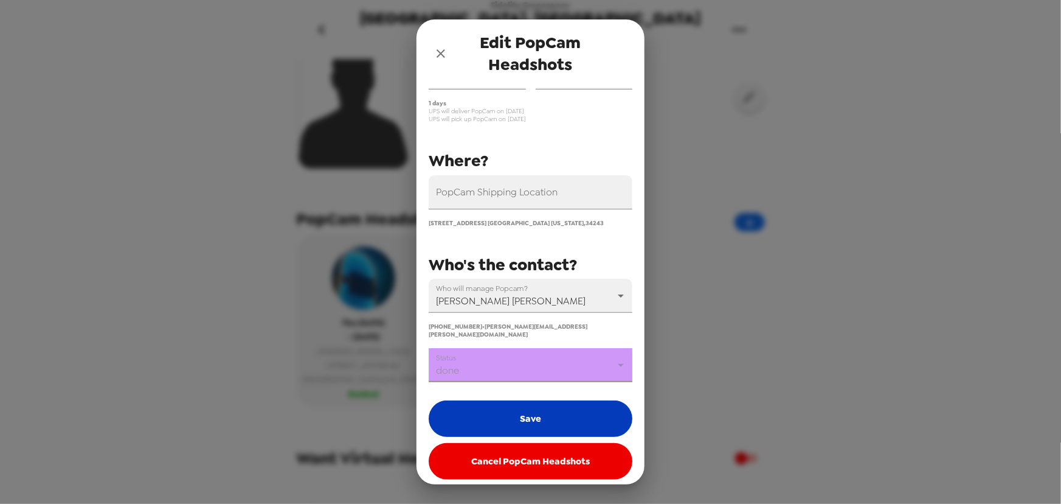
click at [517, 406] on button "Save" at bounding box center [531, 418] width 204 height 36
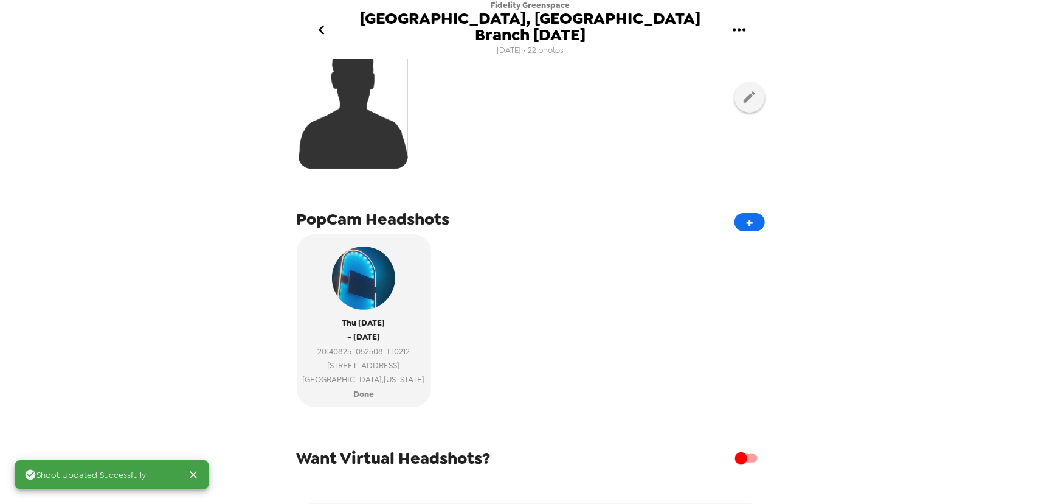
click at [324, 25] on icon "go back" at bounding box center [321, 30] width 6 height 10
